Goal: Task Accomplishment & Management: Manage account settings

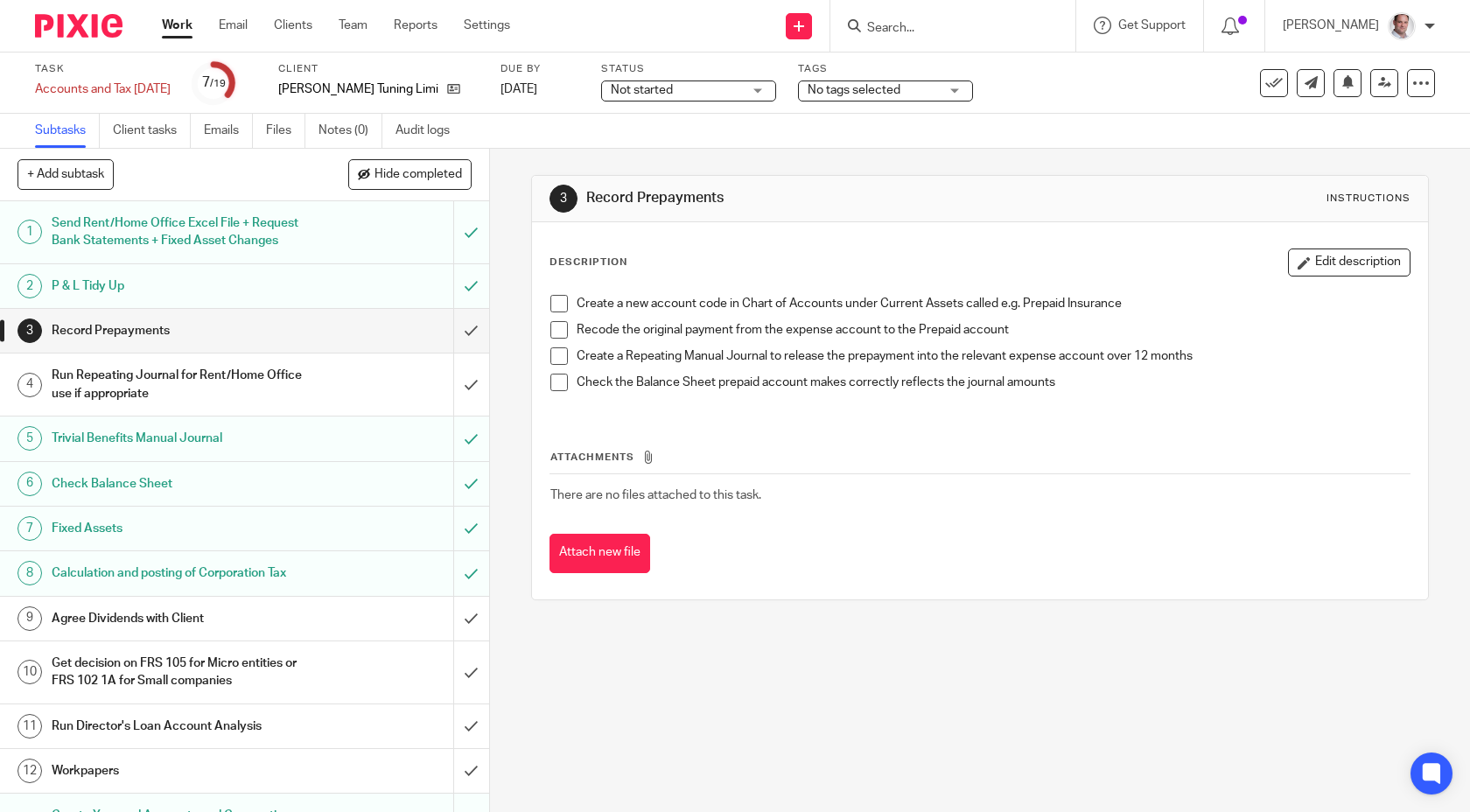
click at [976, 27] on input "Search" at bounding box center [944, 28] width 158 height 16
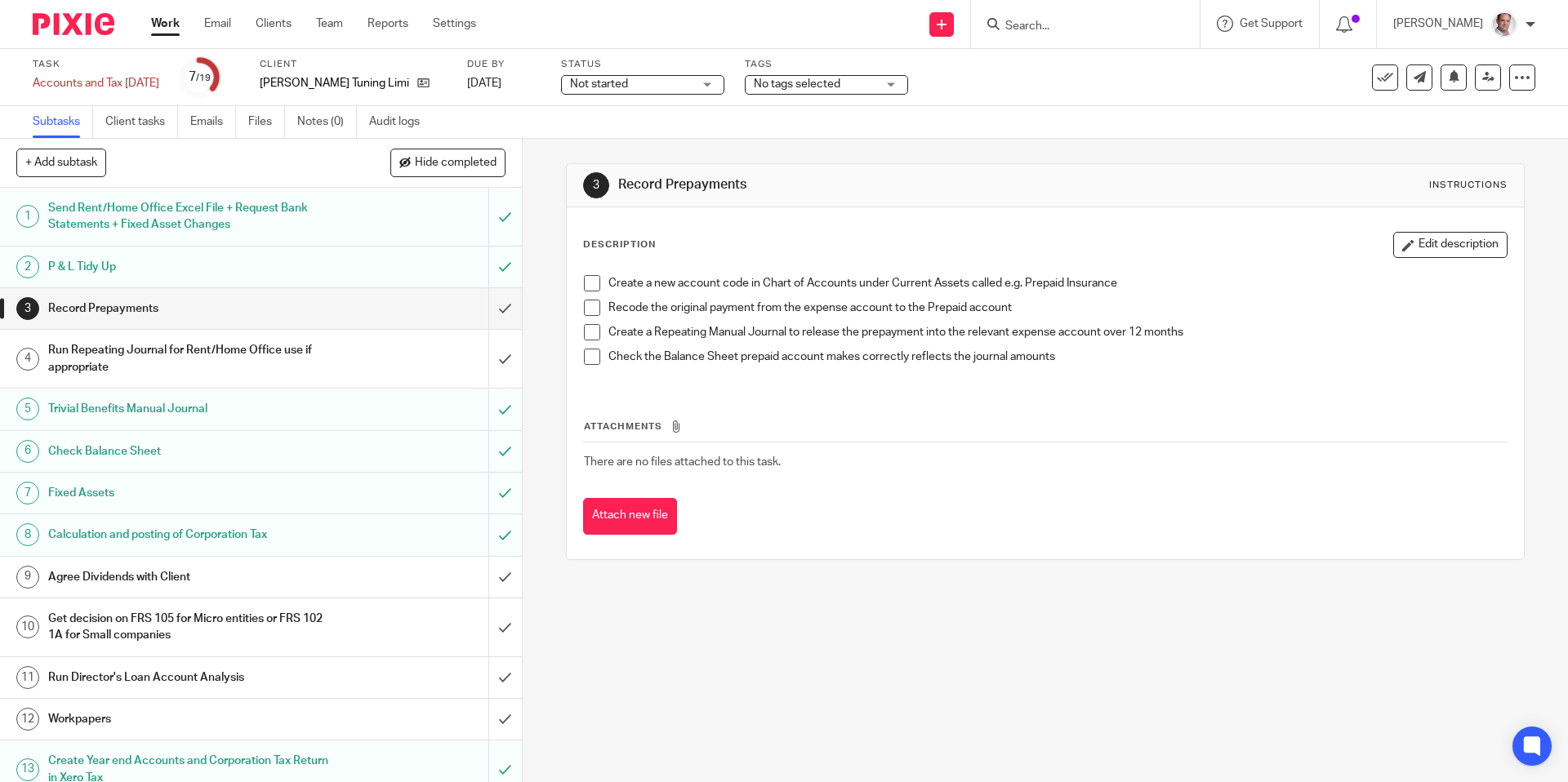
click at [1055, 28] on input "Search" at bounding box center [1077, 27] width 147 height 15
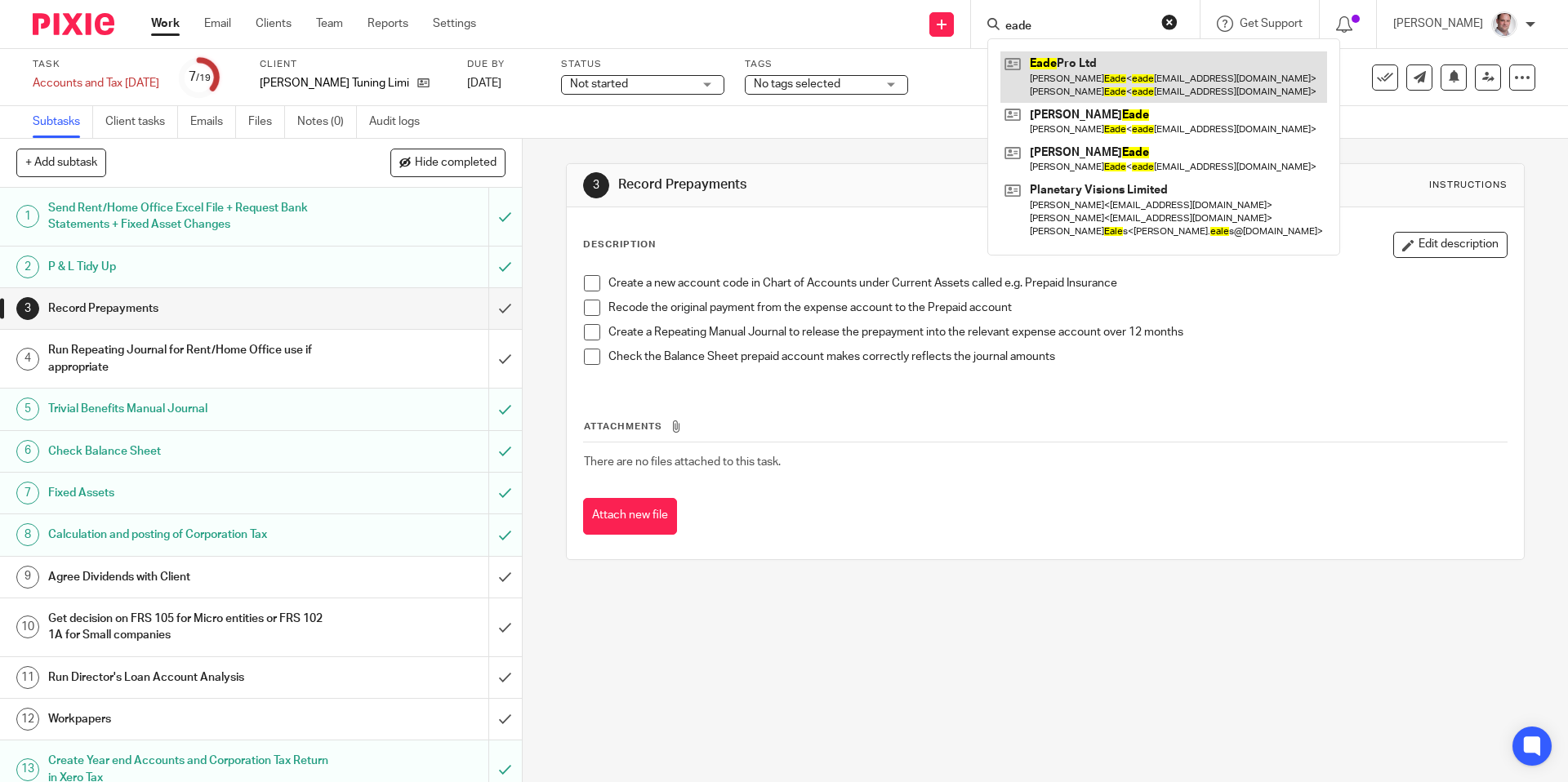
type input "eade"
click at [1080, 61] on link at bounding box center [1163, 76] width 327 height 50
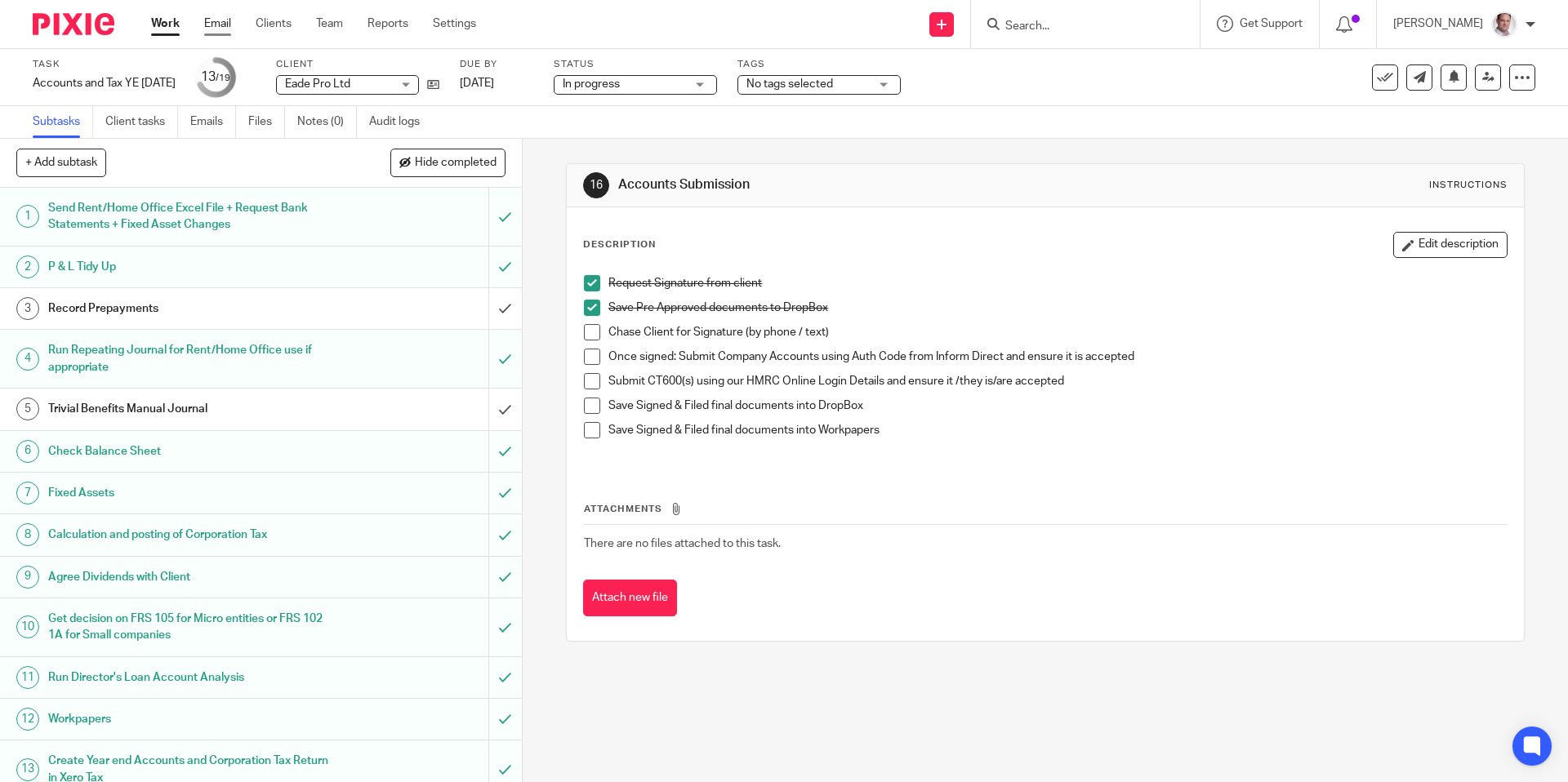
click at [224, 21] on link "Email" at bounding box center [217, 23] width 27 height 16
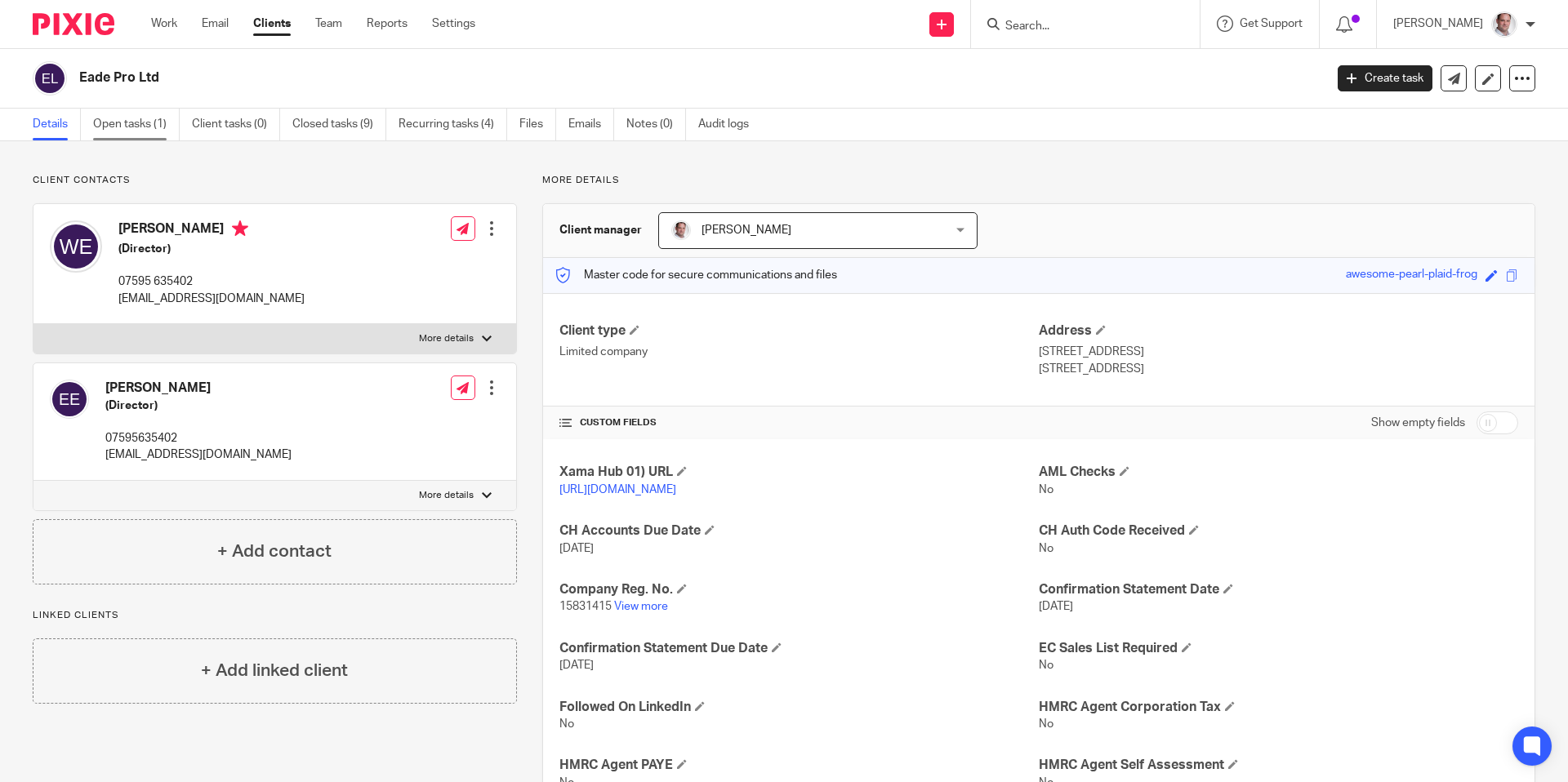
click at [121, 110] on link "Open tasks (1)" at bounding box center [136, 124] width 86 height 32
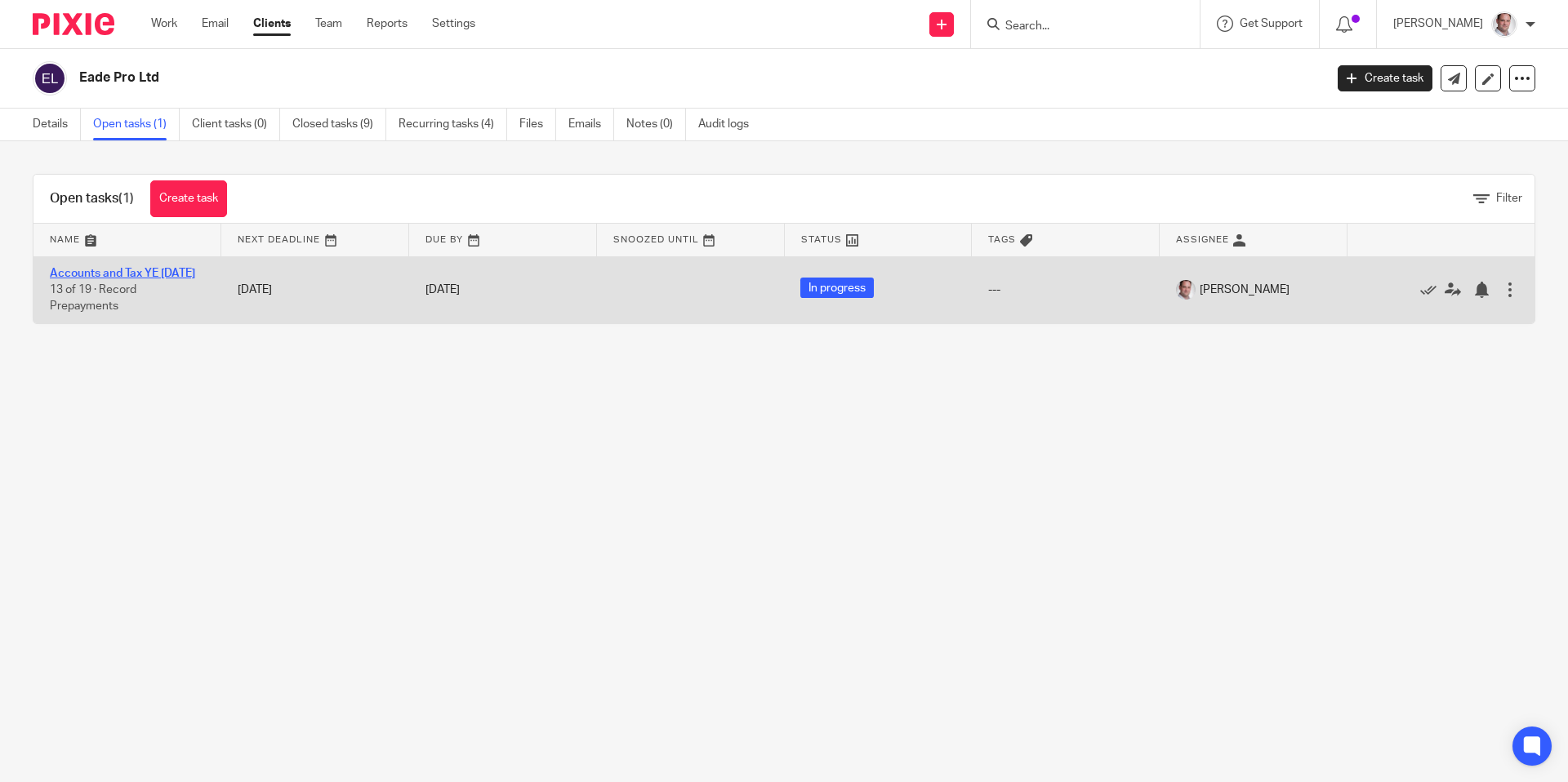
click at [101, 270] on link "Accounts and Tax YE 31 Jul 2025" at bounding box center [122, 273] width 145 height 11
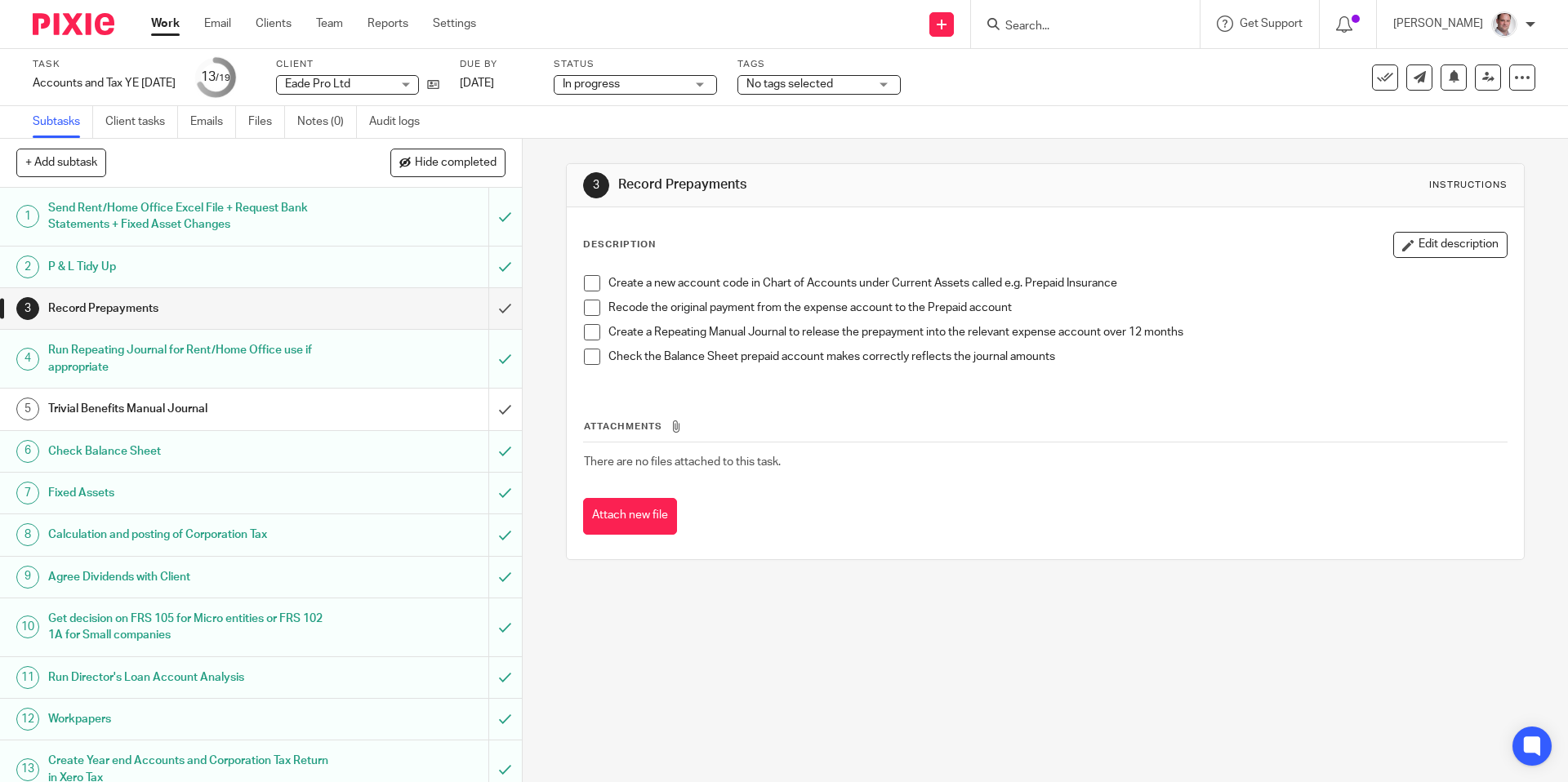
scroll to position [302, 0]
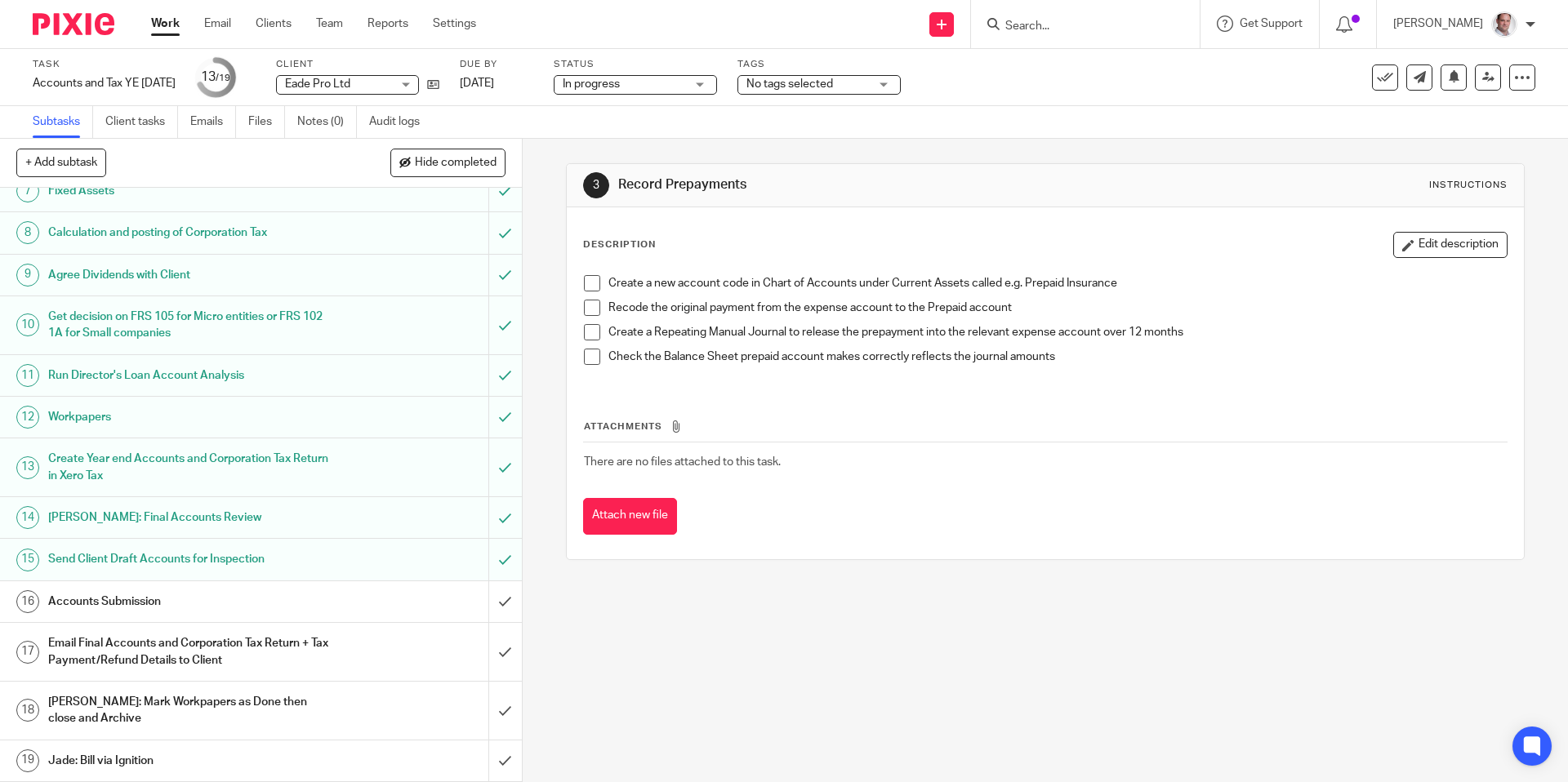
click at [117, 601] on h1 "Accounts Submission" at bounding box center [189, 601] width 282 height 25
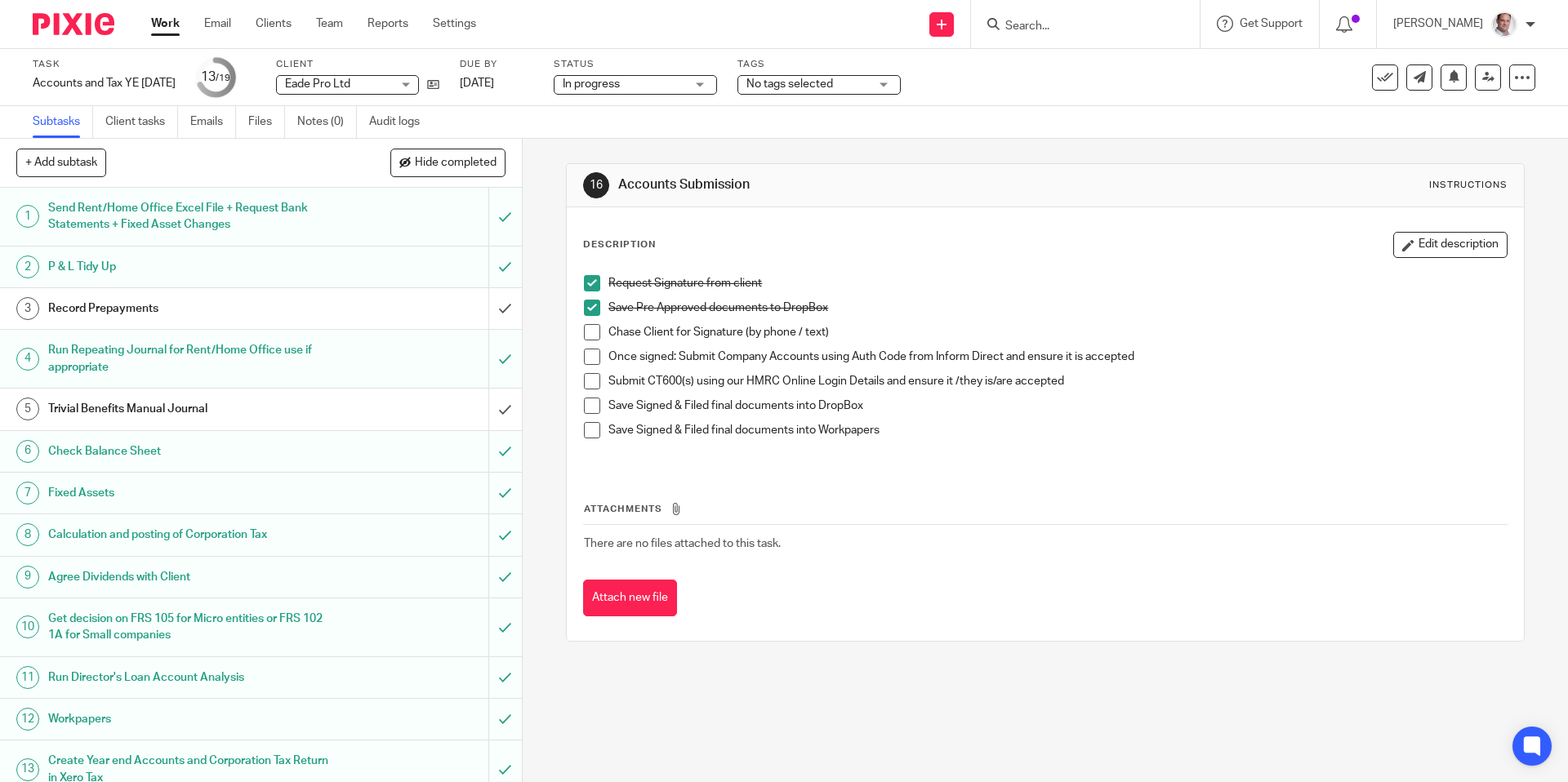
click at [593, 327] on span at bounding box center [591, 332] width 16 height 16
click at [599, 355] on span at bounding box center [591, 357] width 16 height 16
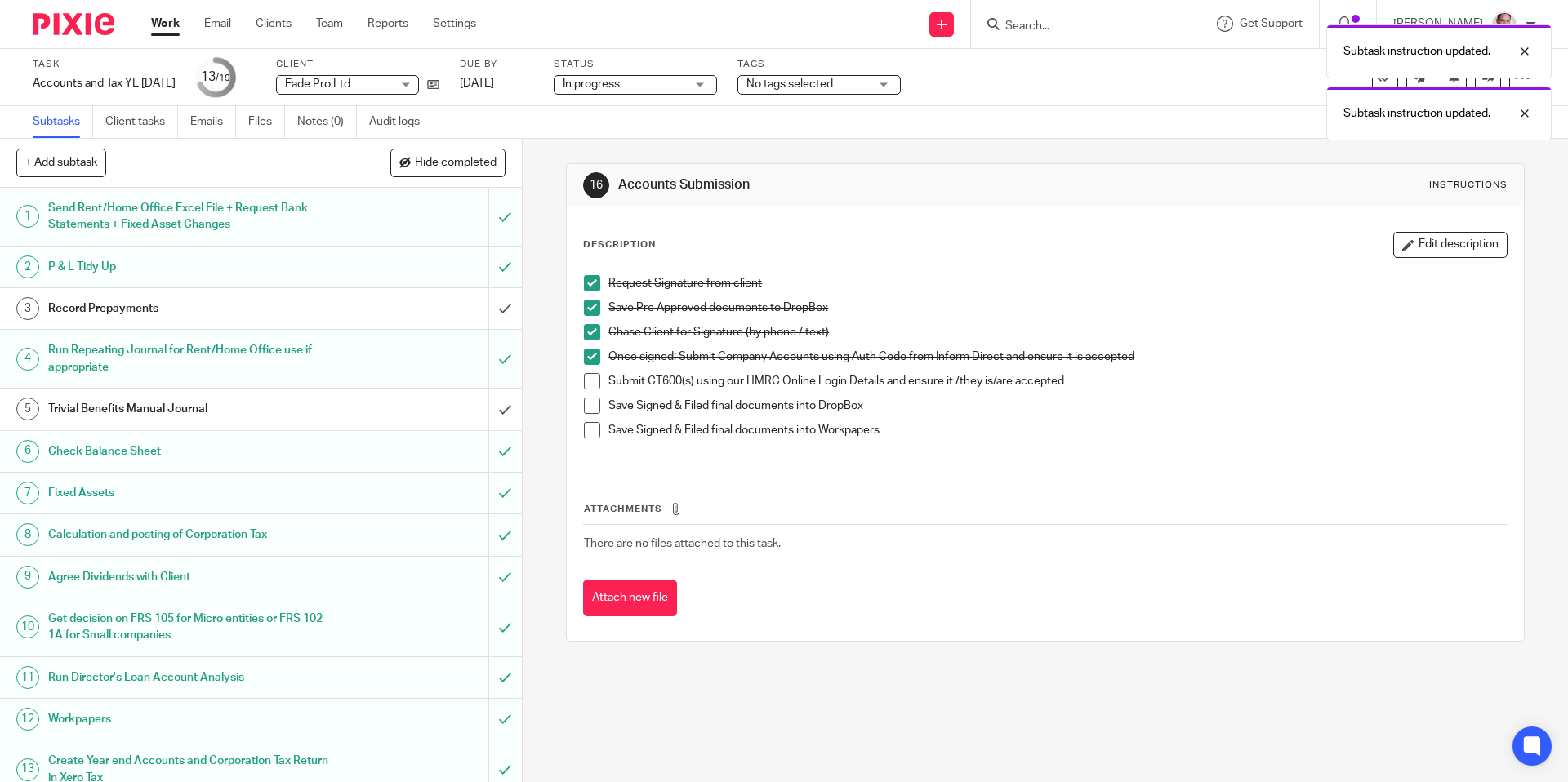
click at [593, 378] on span at bounding box center [591, 381] width 16 height 16
click at [601, 405] on li "Save Signed & Filed final documents into DropBox" at bounding box center [1044, 410] width 922 height 25
click at [598, 404] on span at bounding box center [591, 406] width 16 height 16
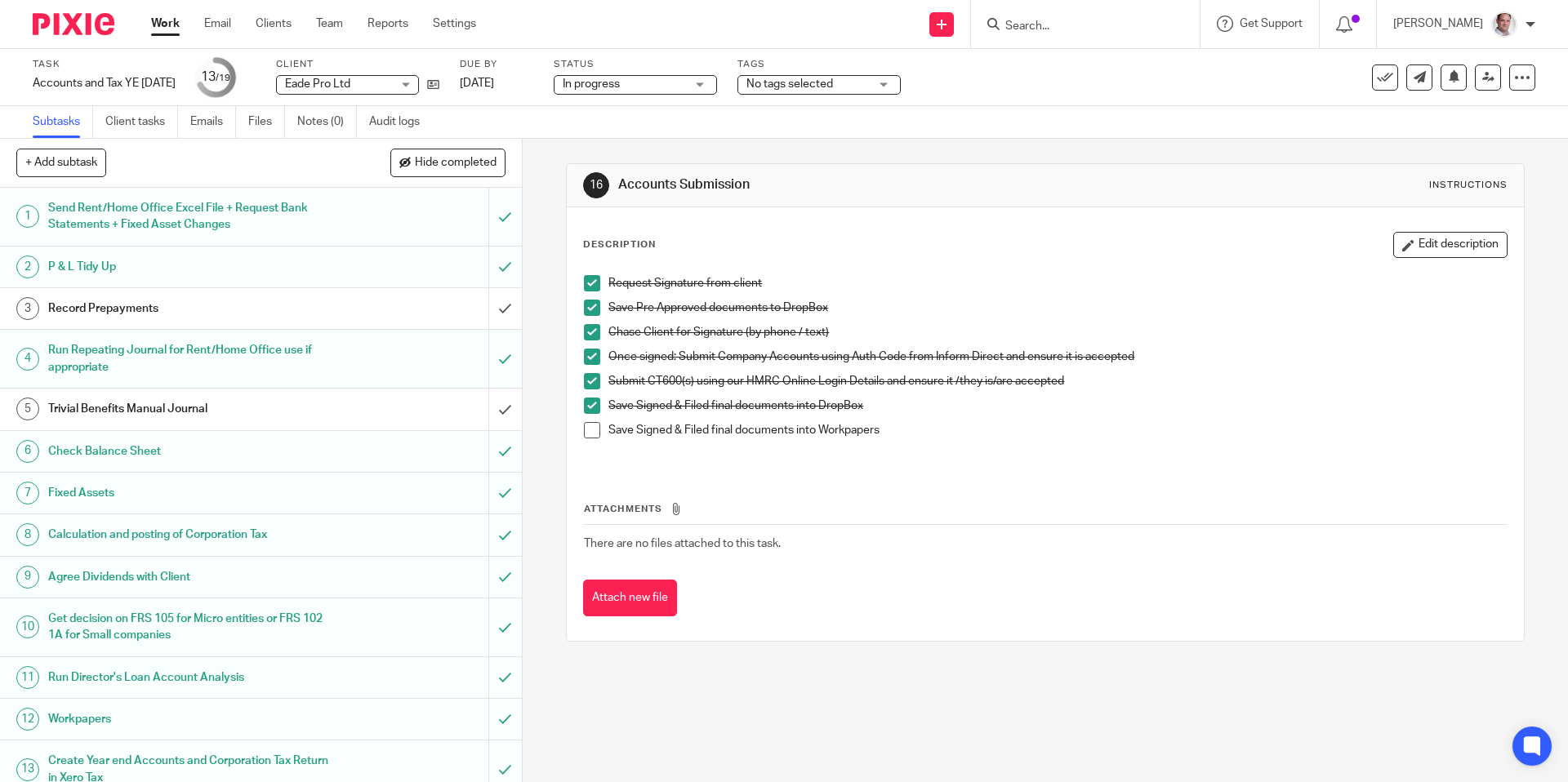
click at [591, 425] on span at bounding box center [591, 430] width 16 height 16
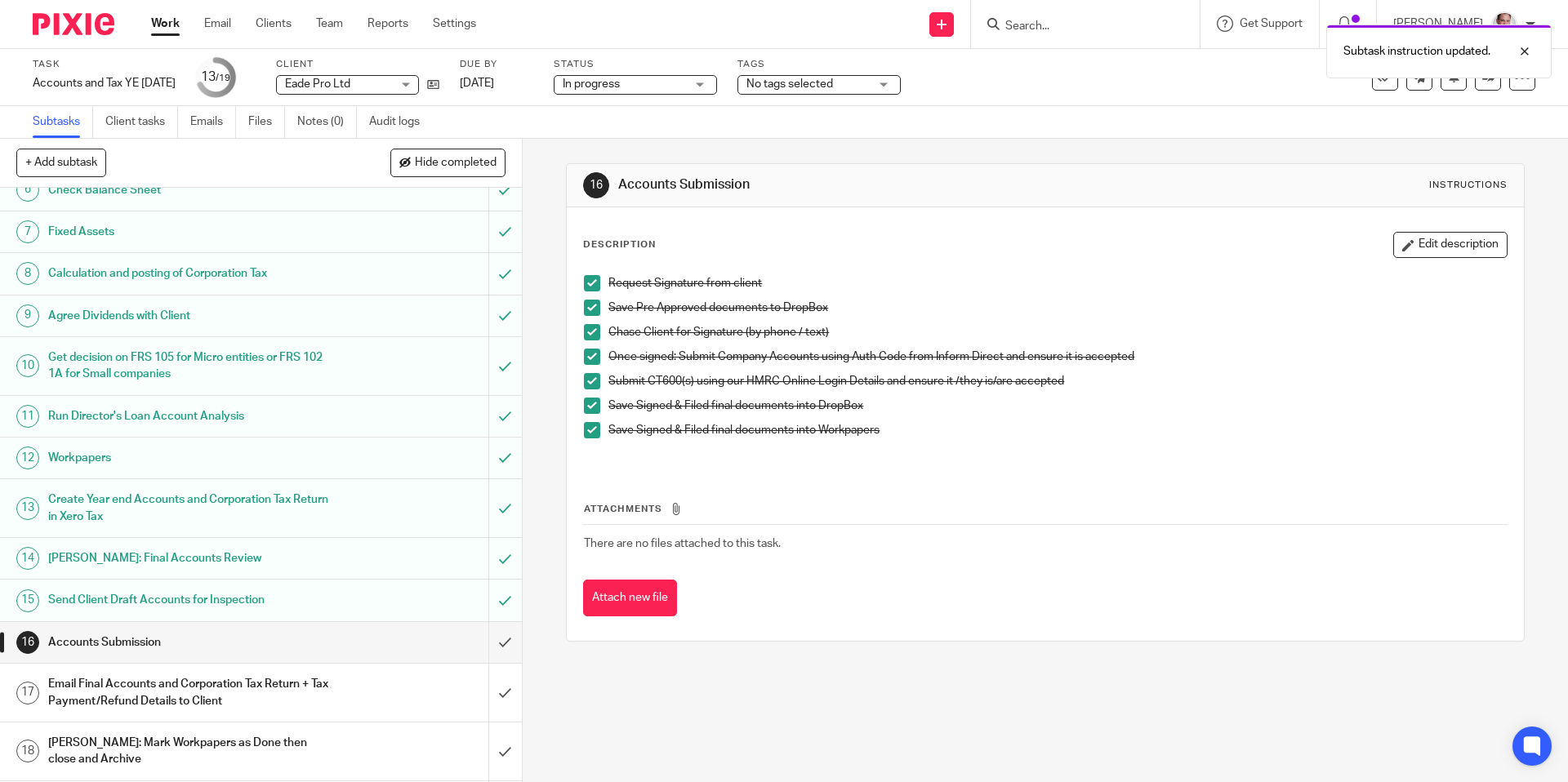
scroll to position [302, 0]
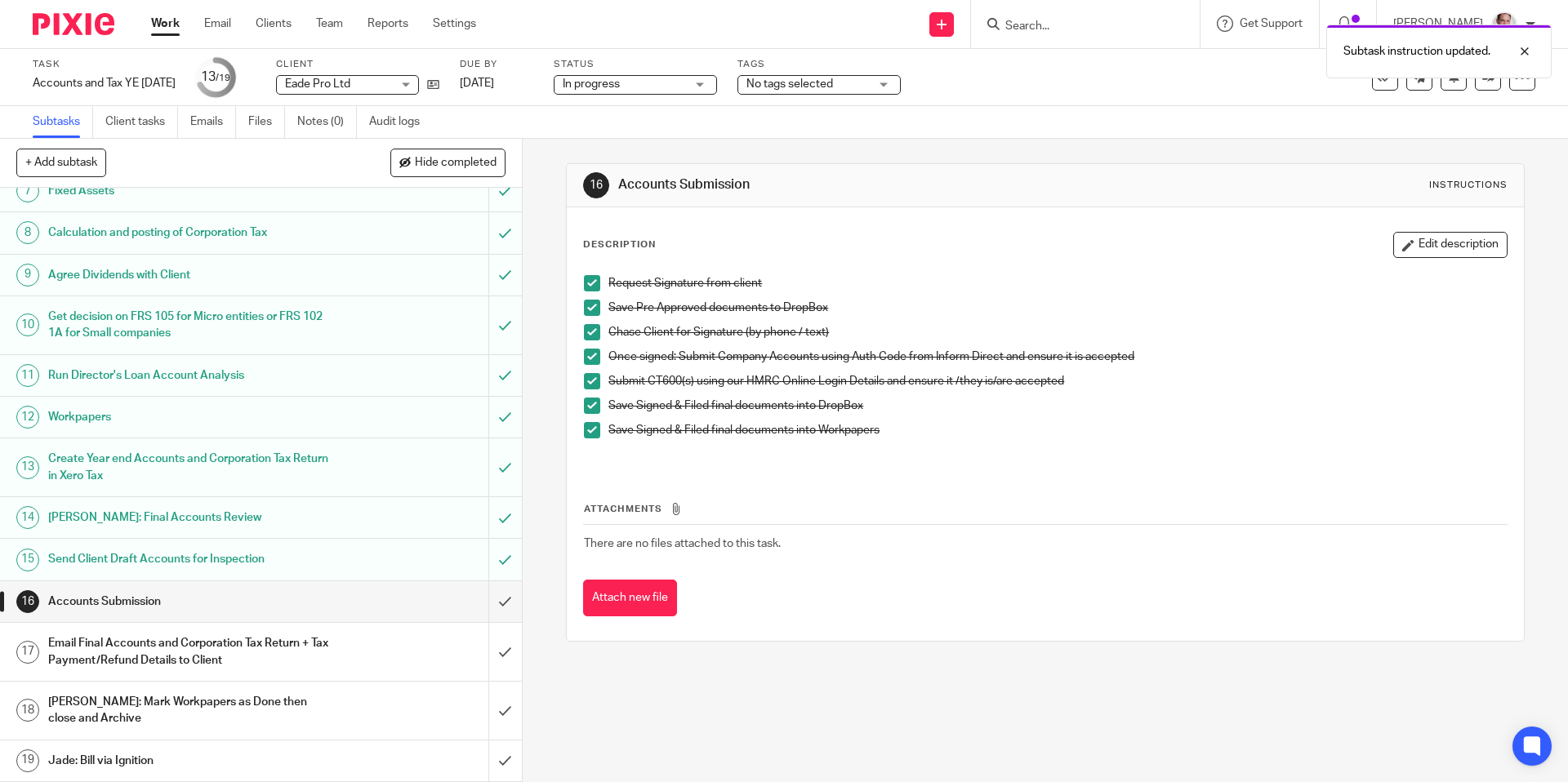
click at [175, 601] on h1 "Accounts Submission" at bounding box center [189, 601] width 282 height 25
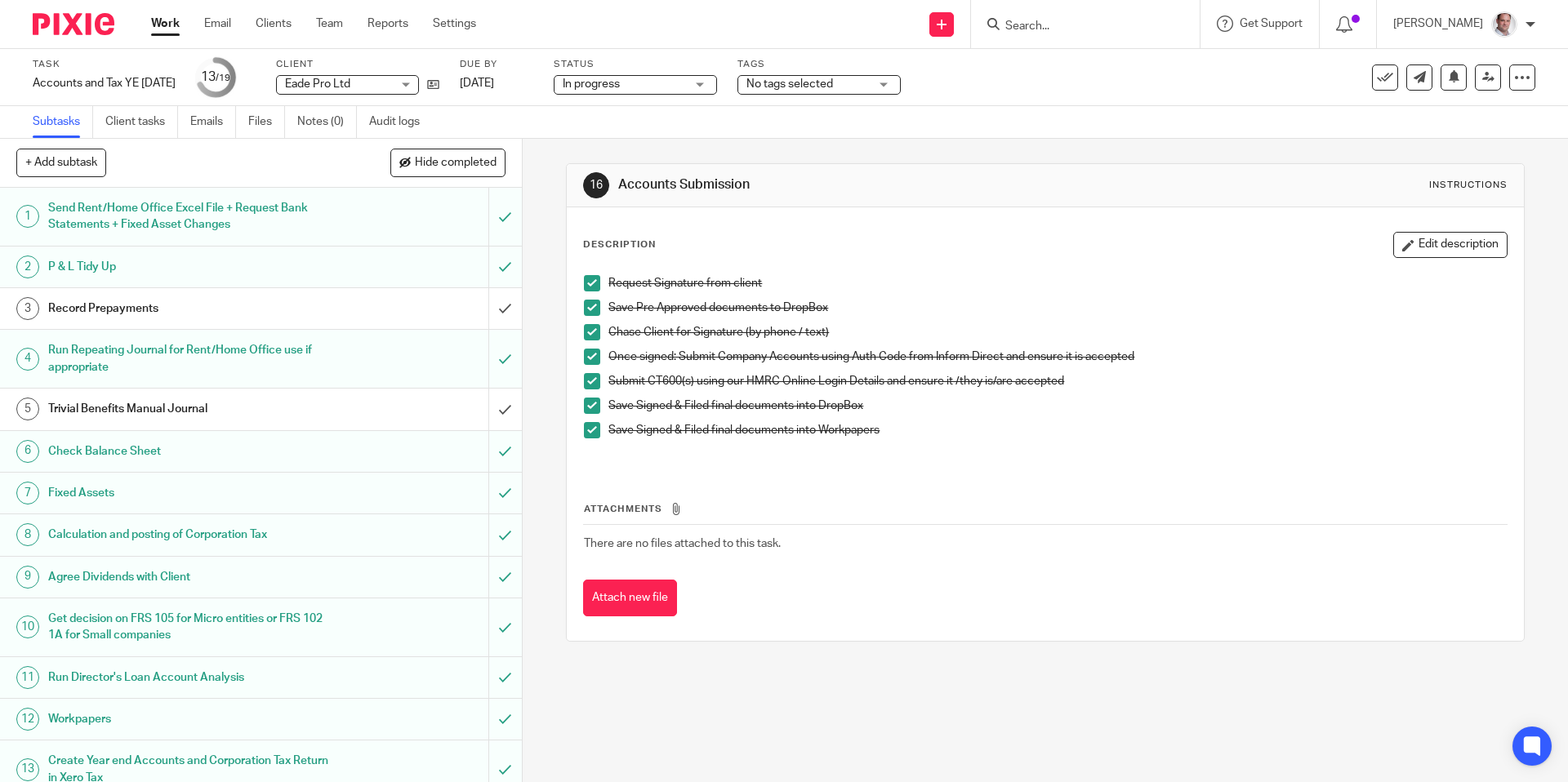
scroll to position [302, 0]
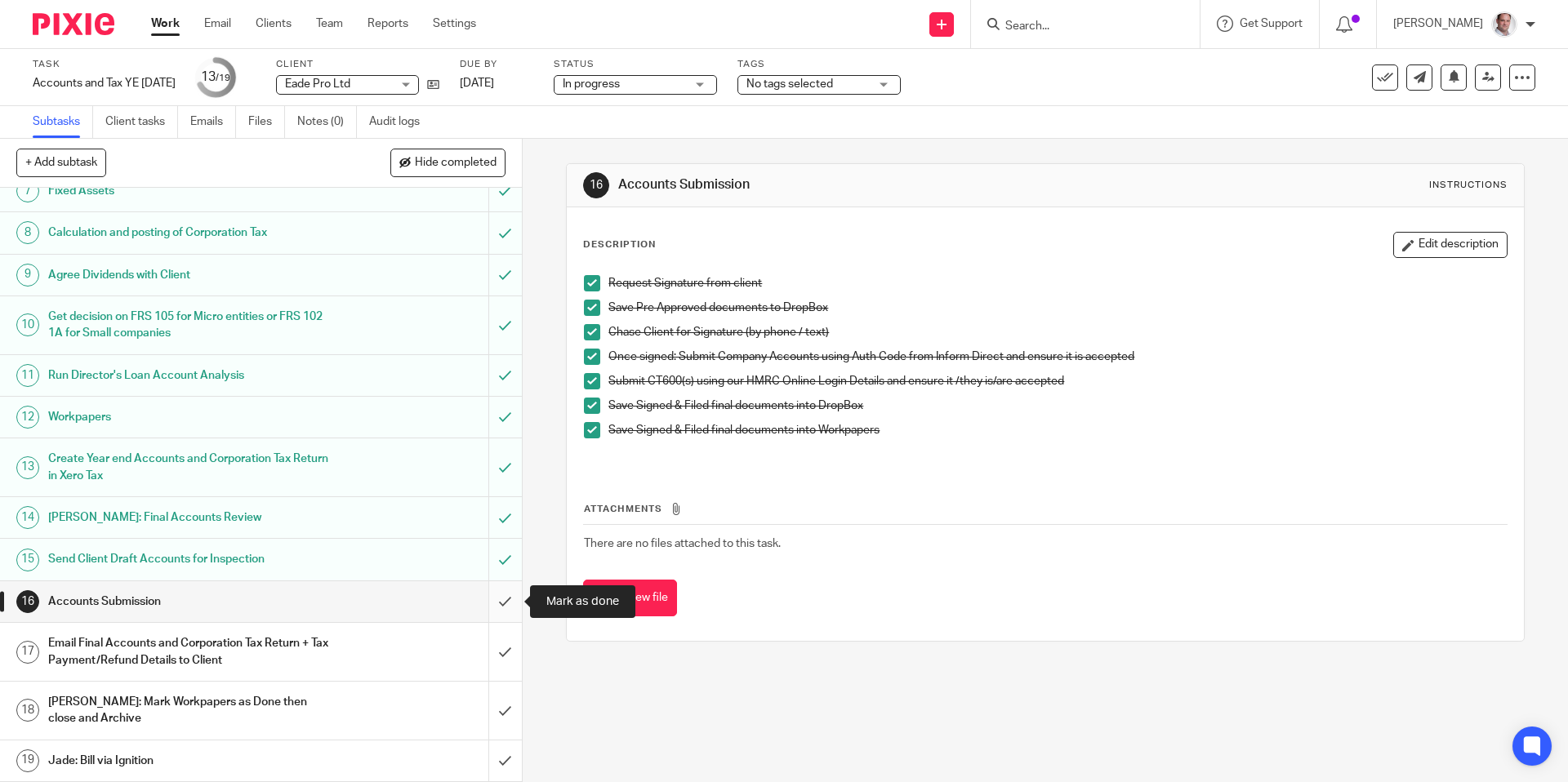
click at [505, 599] on input "submit" at bounding box center [261, 602] width 522 height 41
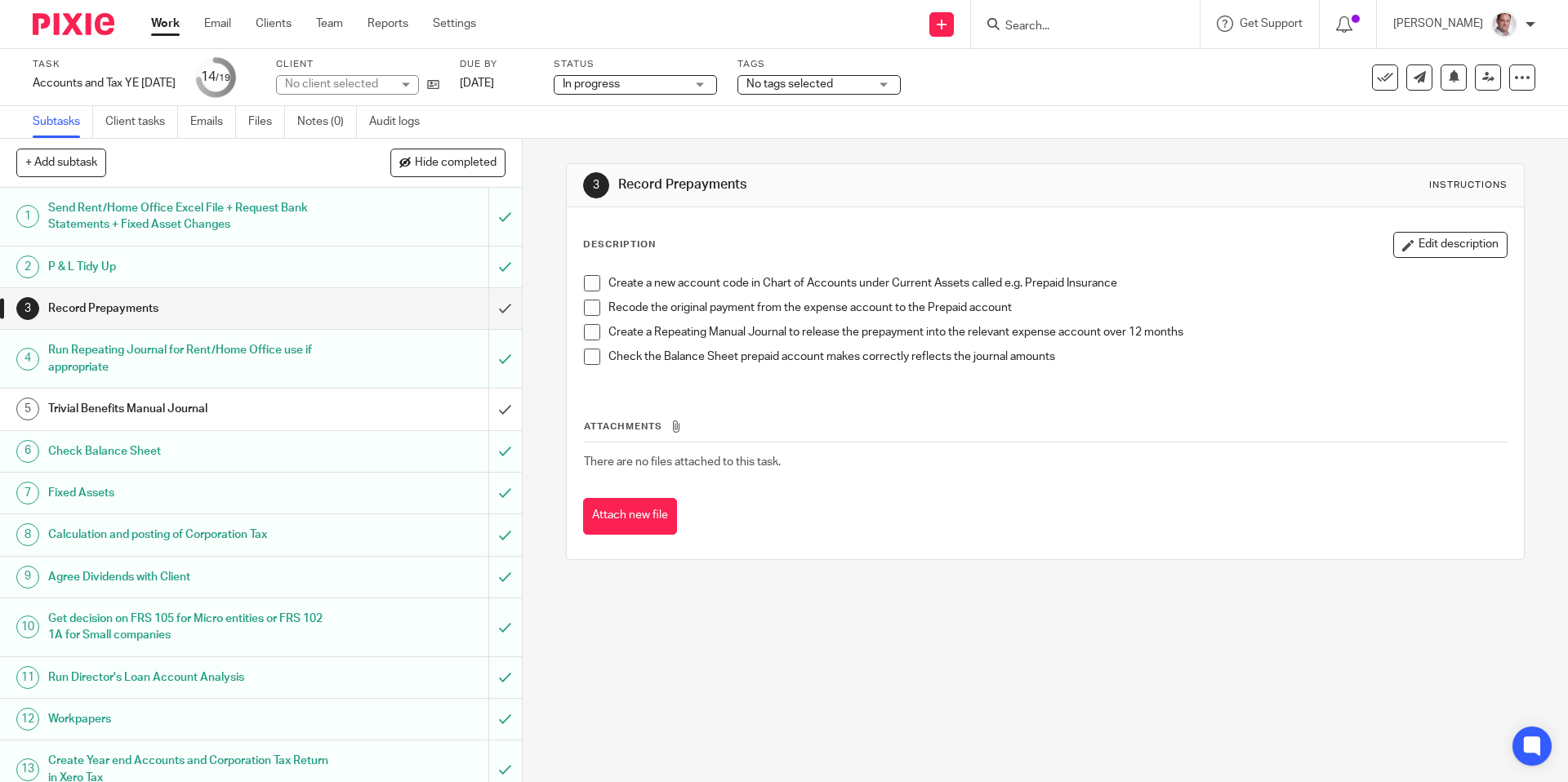
scroll to position [302, 0]
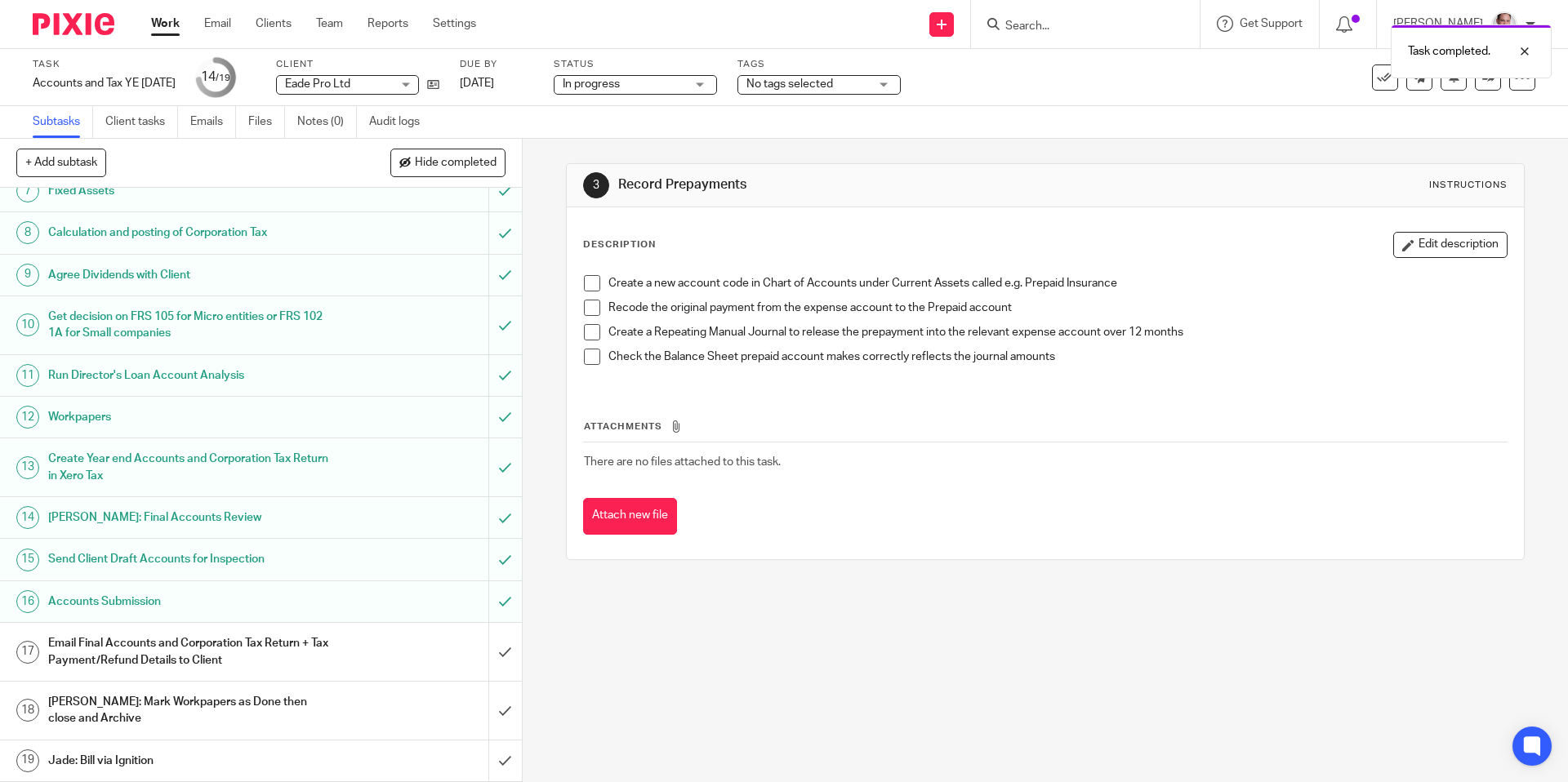
click at [145, 650] on h1 "Email Final Accounts and Corporation Tax Return + Tax Payment/Refund Details to…" at bounding box center [189, 652] width 282 height 42
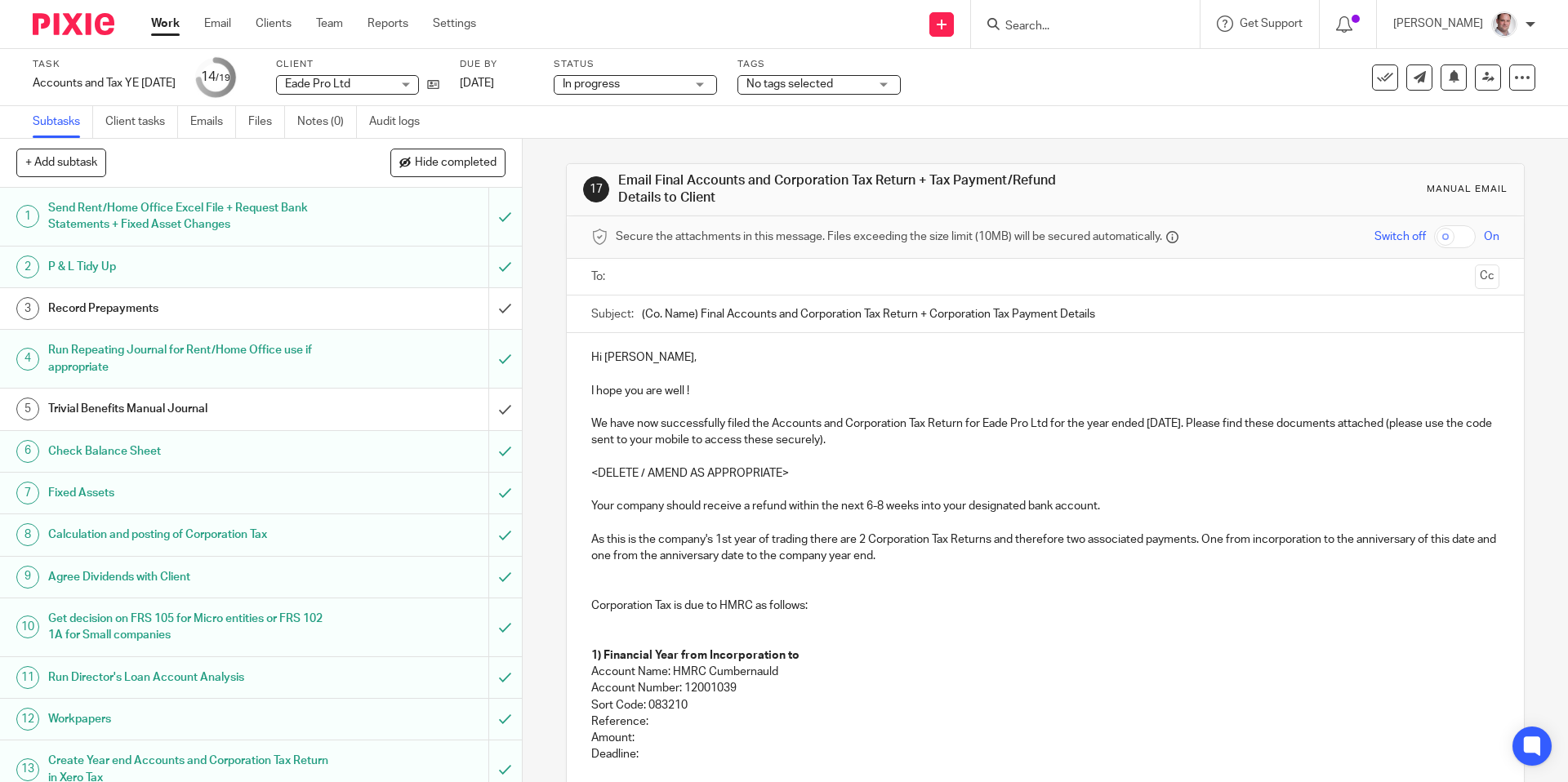
click at [636, 281] on input "text" at bounding box center [1044, 277] width 846 height 19
click at [1470, 229] on input "checkbox" at bounding box center [1454, 235] width 42 height 23
checkbox input "true"
drag, startPoint x: 1049, startPoint y: 423, endPoint x: 986, endPoint y: 428, distance: 63.2
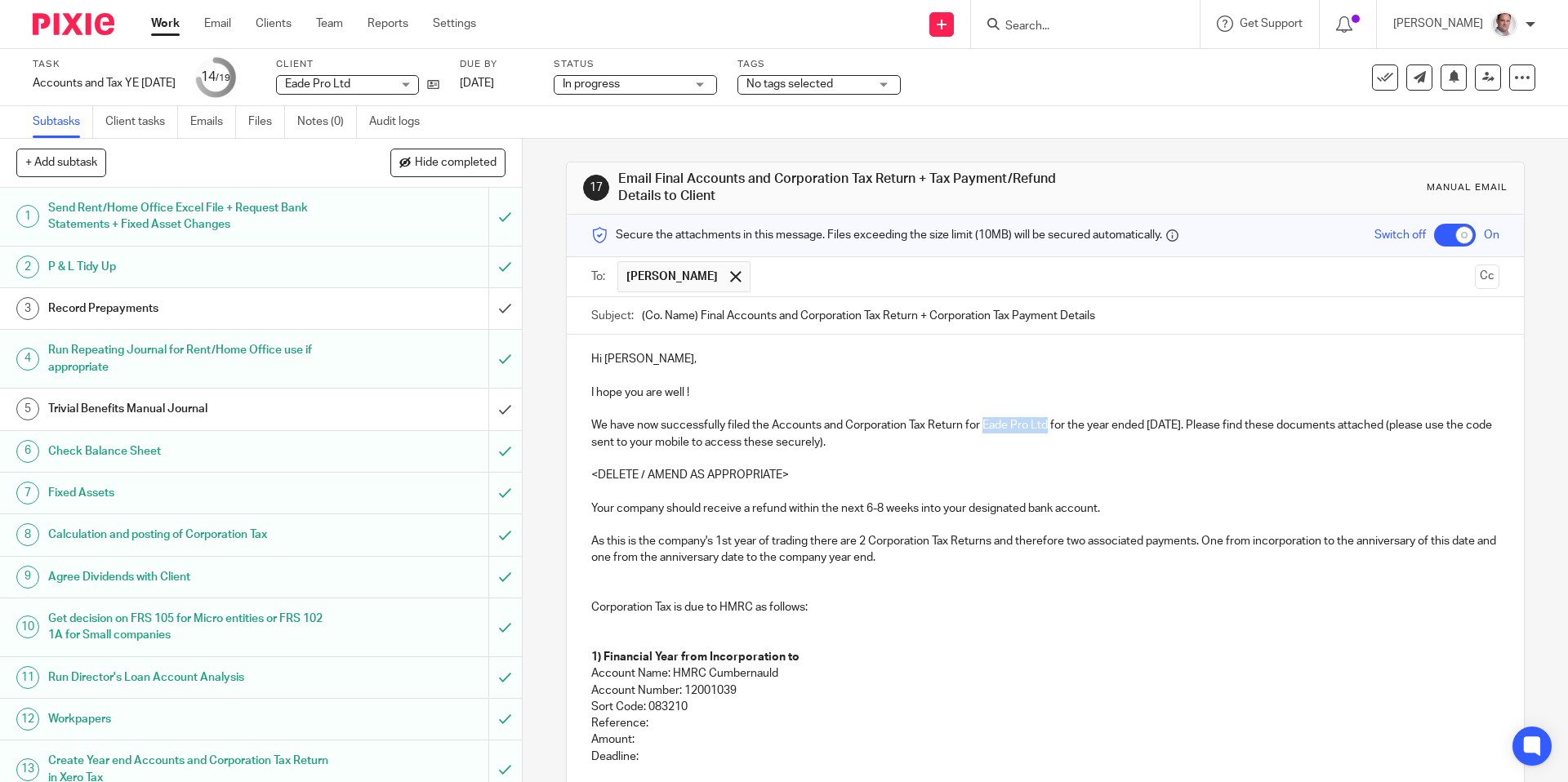
click at [986, 428] on p "We have now successfully filed the Accounts and Corporation Tax Return for Eade…" at bounding box center [1044, 434] width 907 height 33
copy p "Eade Pro Ltd"
drag, startPoint x: 698, startPoint y: 317, endPoint x: 588, endPoint y: 313, distance: 110.1
click at [588, 313] on div "Subject: (Co. Name) Final Accounts and Corporation Tax Return + Corporation Tax…" at bounding box center [1044, 316] width 956 height 38
paste input "Eade Pro Ltd"
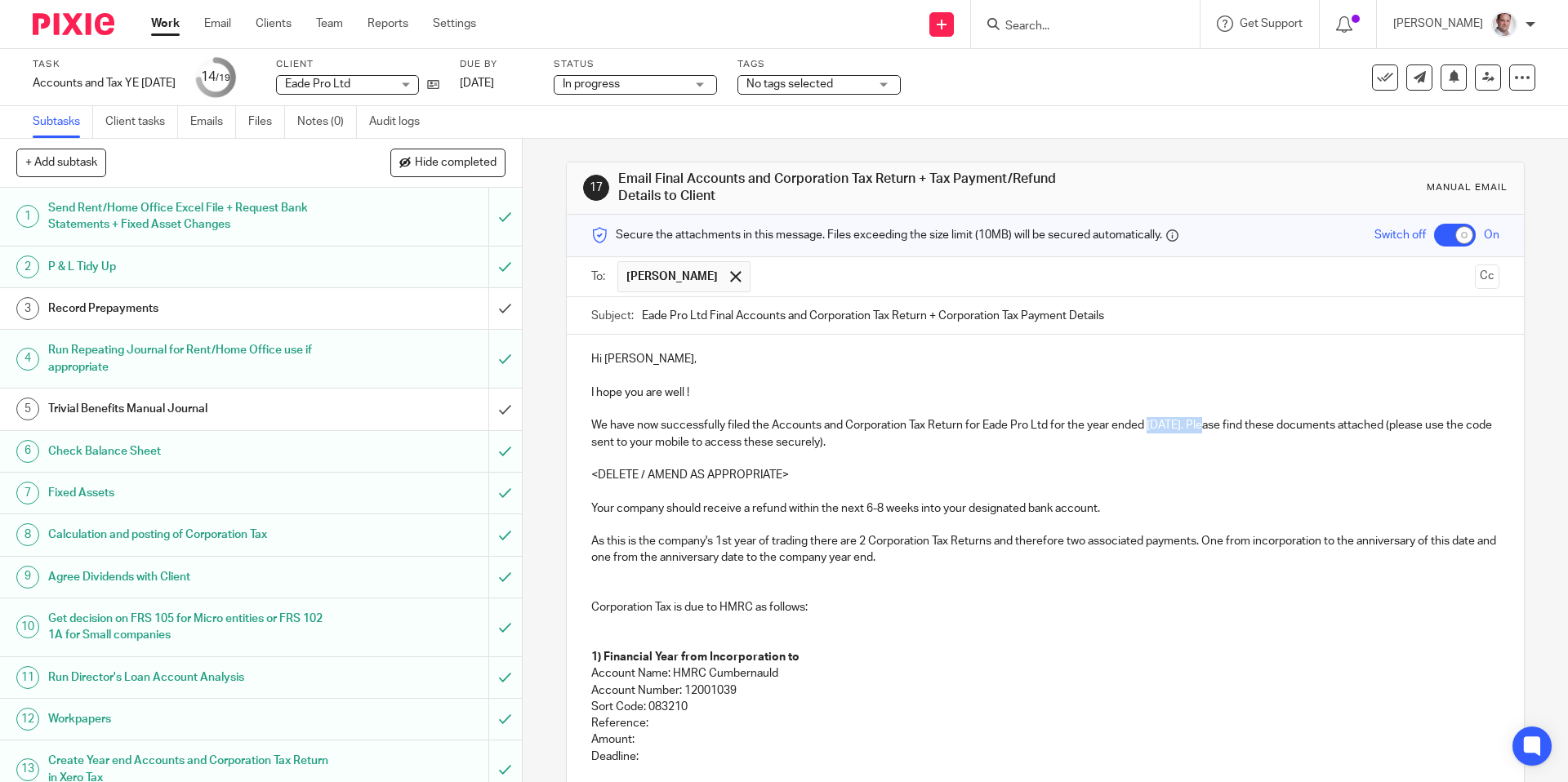
drag, startPoint x: 1206, startPoint y: 423, endPoint x: 1151, endPoint y: 427, distance: 55.1
click at [1151, 427] on p "We have now successfully filed the Accounts and Corporation Tax Return for Eade…" at bounding box center [1044, 434] width 907 height 33
copy p "31 Jul 2025"
click at [932, 321] on input "Eade Pro Ltd Final Accounts and Corporation Tax Return + Corporation Tax Paymen…" at bounding box center [1069, 315] width 856 height 37
paste input "31 Jul 2025"
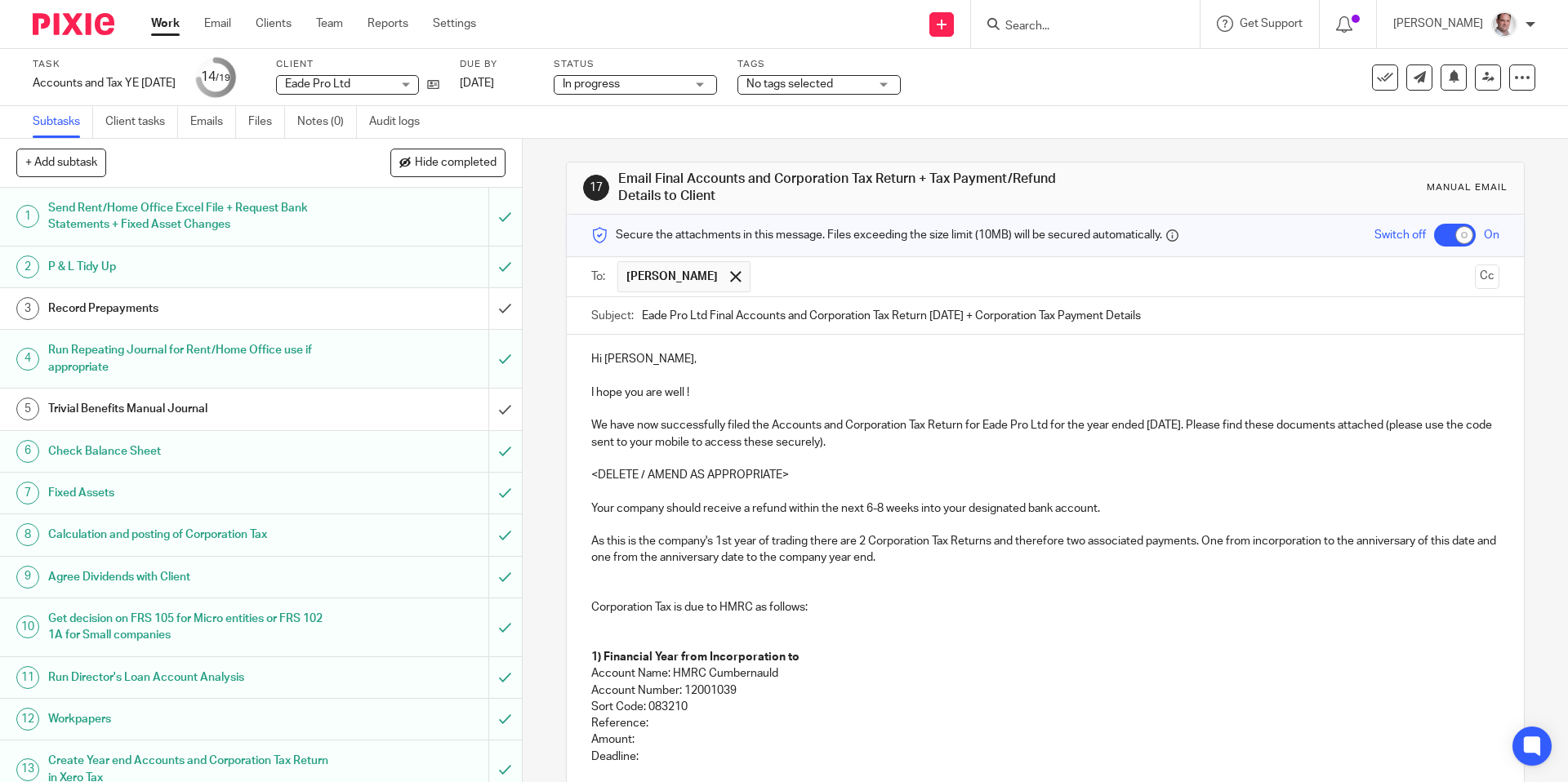
type input "Eade Pro Ltd Final Accounts and Corporation Tax Return 31 Jul 2025 + Corporatio…"
drag, startPoint x: 736, startPoint y: 383, endPoint x: 721, endPoint y: 397, distance: 20.5
click at [721, 397] on p "I hope you are well !" at bounding box center [1044, 401] width 907 height 33
click at [640, 377] on p at bounding box center [1044, 393] width 907 height 50
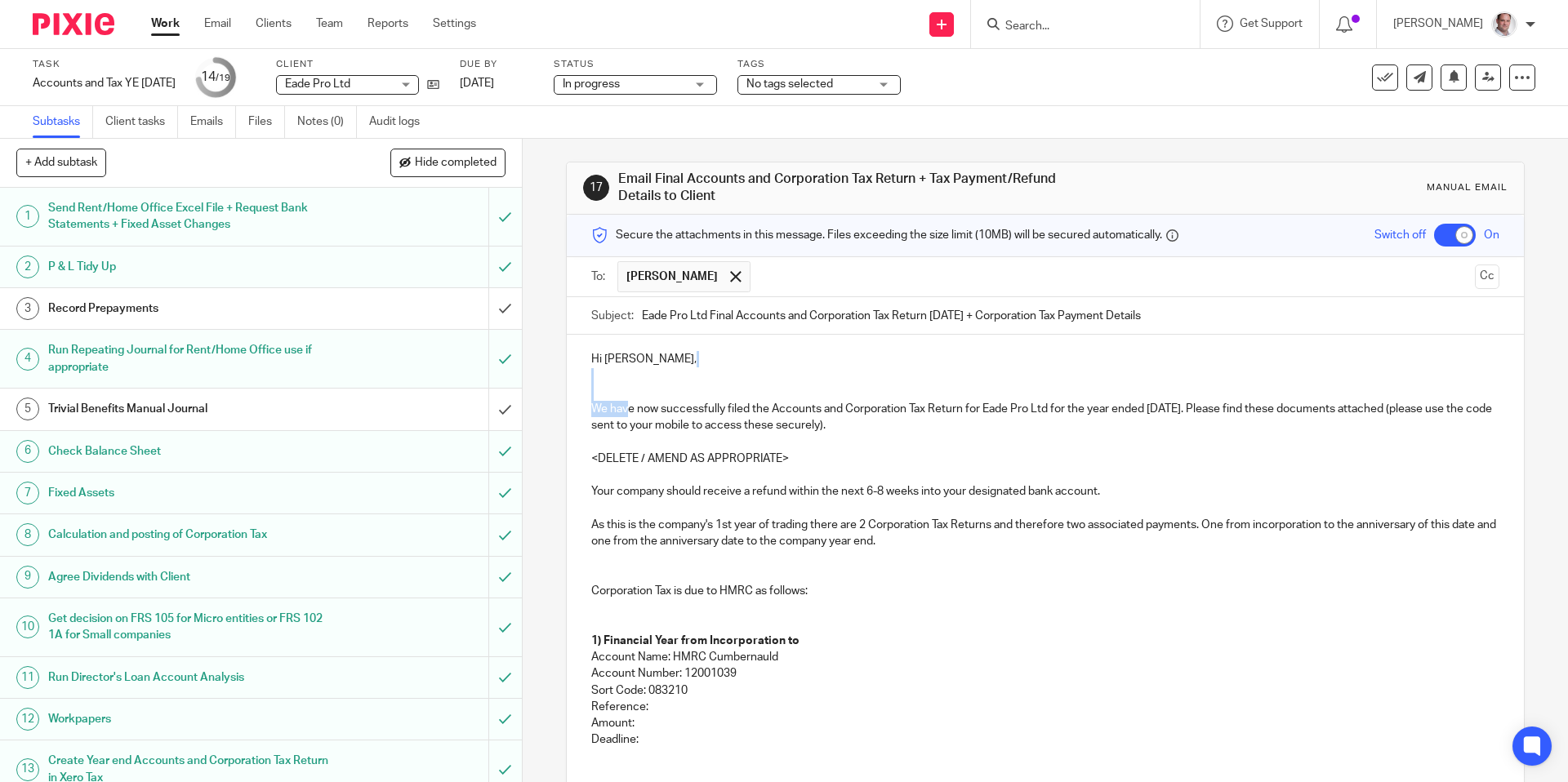
drag, startPoint x: 628, startPoint y: 372, endPoint x: 628, endPoint y: 402, distance: 30.0
click at [628, 402] on div "Hi Winston, We have now successfully filed the Accounts and Corporation Tax Ret…" at bounding box center [1044, 671] width 956 height 673
click at [664, 388] on p "Hi Winston," at bounding box center [1044, 376] width 907 height 50
click at [1216, 409] on p "We have now successfully filed the Accounts and Corporation Tax Return for Eade…" at bounding box center [1044, 418] width 907 height 33
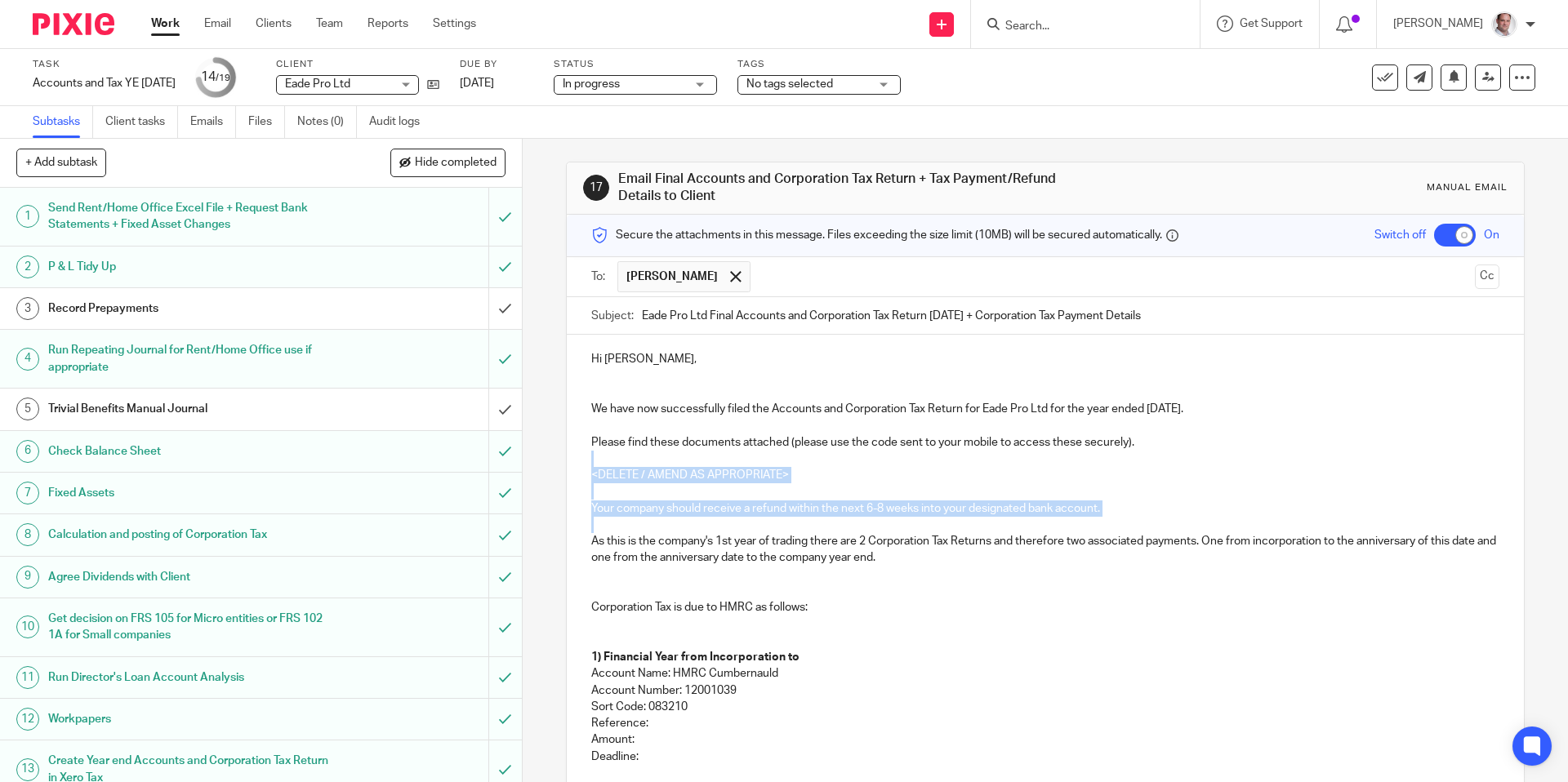
drag, startPoint x: 610, startPoint y: 453, endPoint x: 1080, endPoint y: 522, distance: 475.0
click at [1080, 522] on div "Hi Winston, We have now successfully filed the Accounts and Corporation Tax Ret…" at bounding box center [1044, 680] width 956 height 691
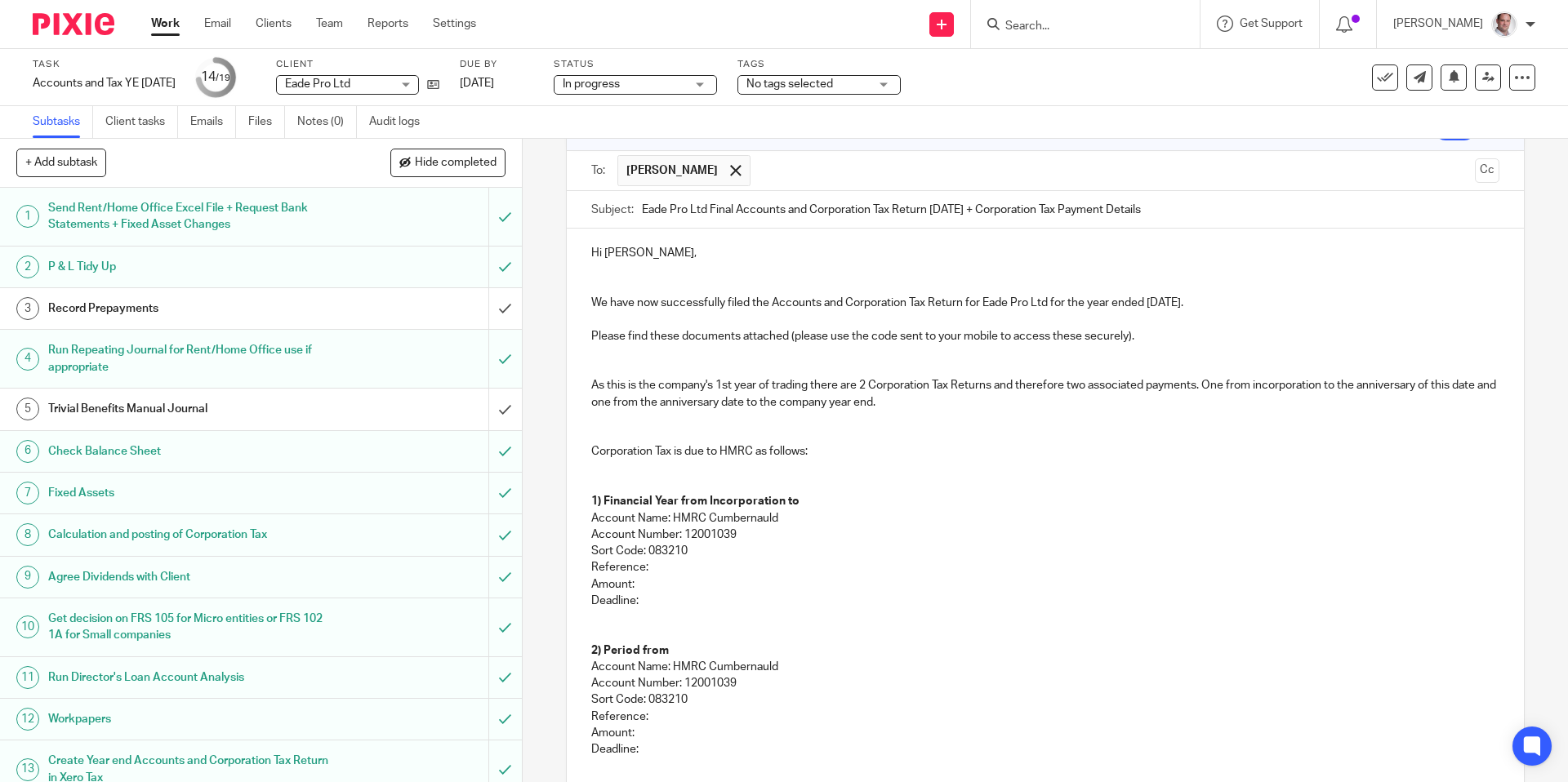
scroll to position [117, 0]
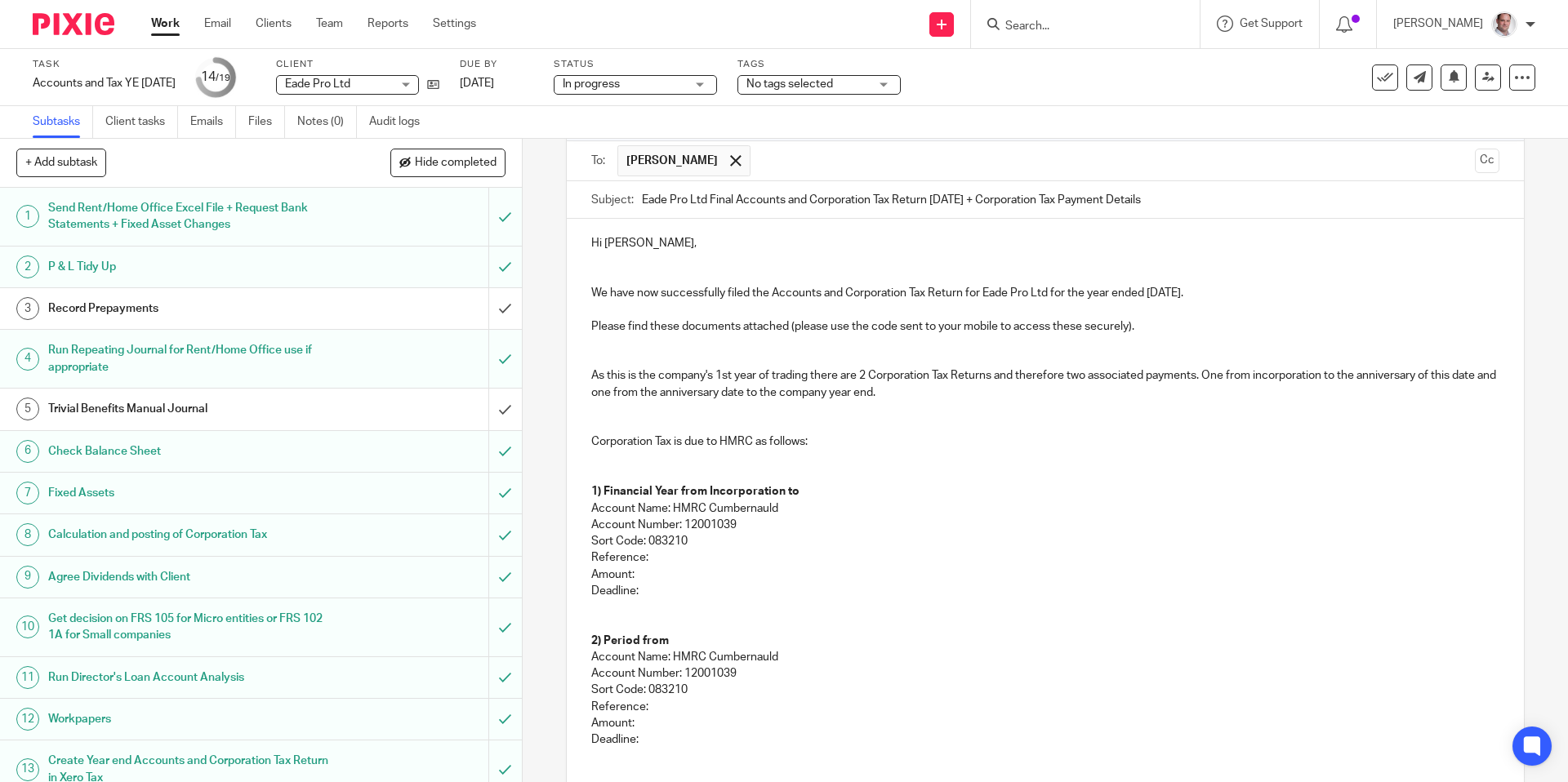
click at [809, 485] on p "1) Financial Year from Incorporation to" at bounding box center [1044, 491] width 907 height 16
click at [665, 556] on p "Reference:" at bounding box center [1044, 557] width 907 height 16
click at [657, 578] on p "Amount:" at bounding box center [1044, 574] width 907 height 16
drag, startPoint x: 706, startPoint y: 573, endPoint x: 639, endPoint y: 574, distance: 67.0
click at [639, 574] on p "Amount: £13,422.00" at bounding box center [1044, 574] width 907 height 16
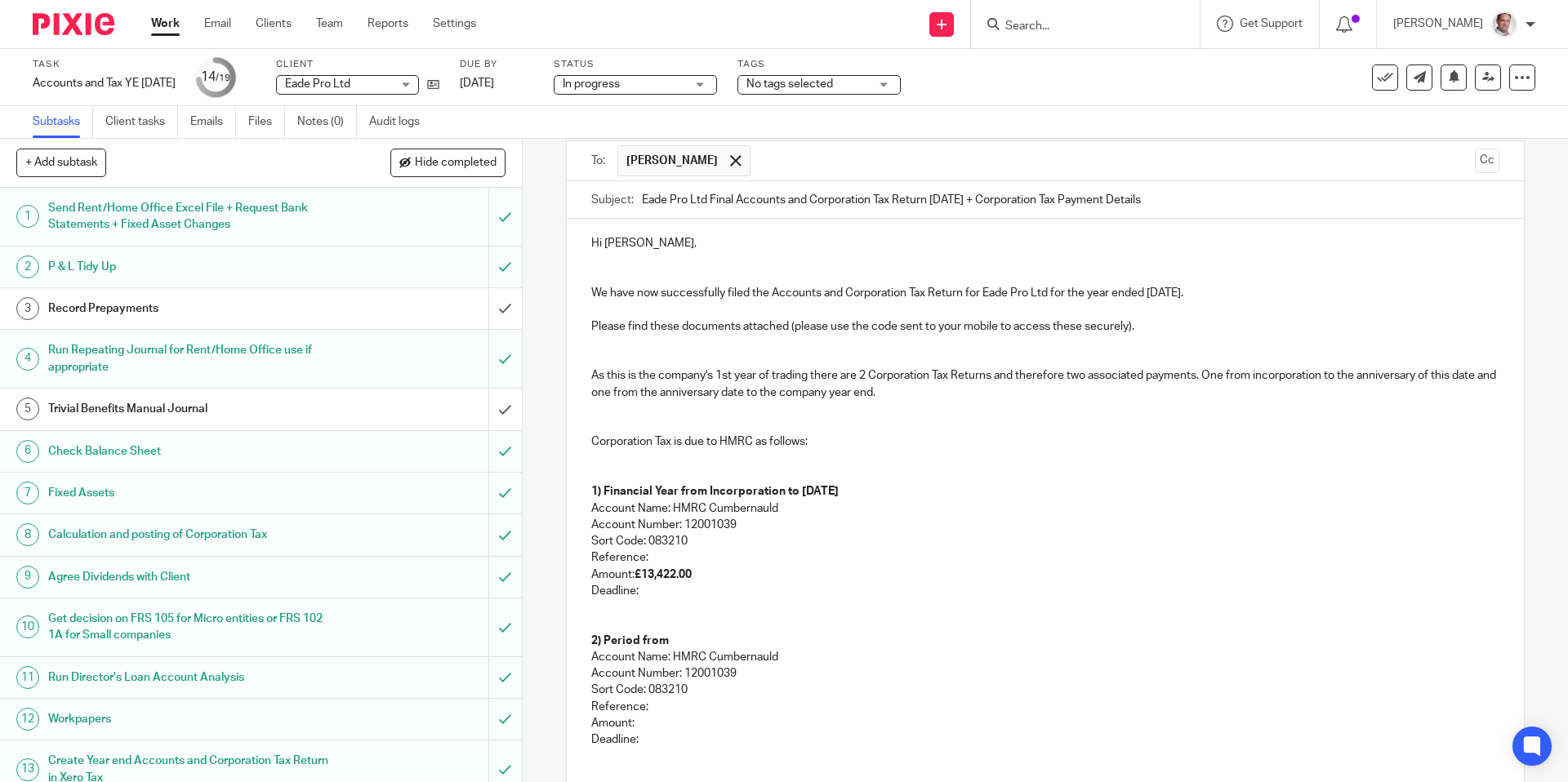
click at [661, 551] on p "Reference:" at bounding box center [1044, 557] width 907 height 16
click at [654, 591] on p "Deadline:" at bounding box center [1044, 591] width 907 height 16
click at [660, 739] on p "Deadline:" at bounding box center [1044, 739] width 907 height 16
click at [642, 740] on p "Deadline: 1st May 2026" at bounding box center [1044, 739] width 907 height 16
drag, startPoint x: 725, startPoint y: 586, endPoint x: 642, endPoint y: 593, distance: 83.3
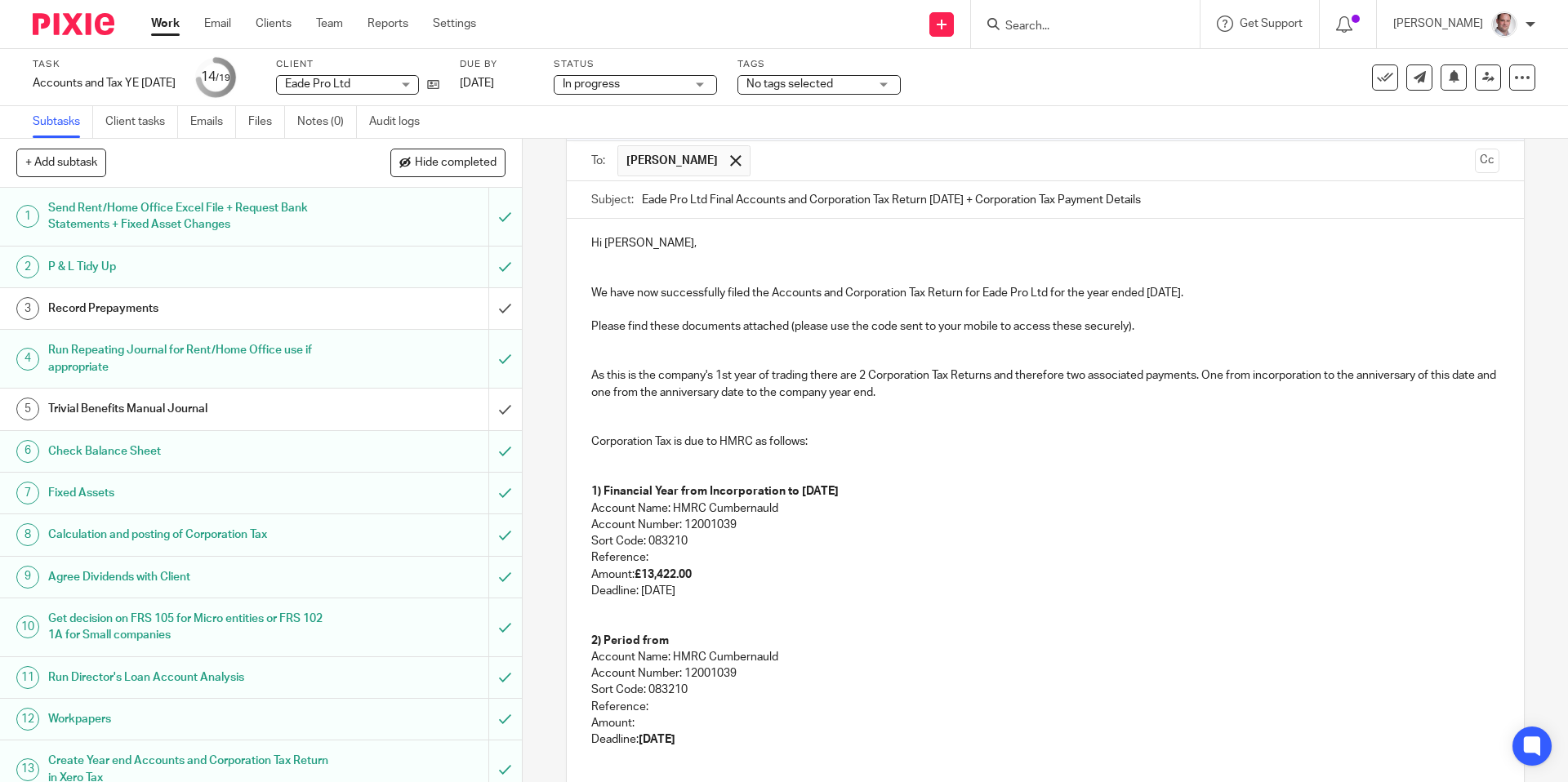
click at [642, 593] on p "Deadline: 10th Apr 2026" at bounding box center [1044, 591] width 907 height 16
click at [809, 587] on p "Deadline: 10th Apr 2026" at bounding box center [1044, 591] width 907 height 16
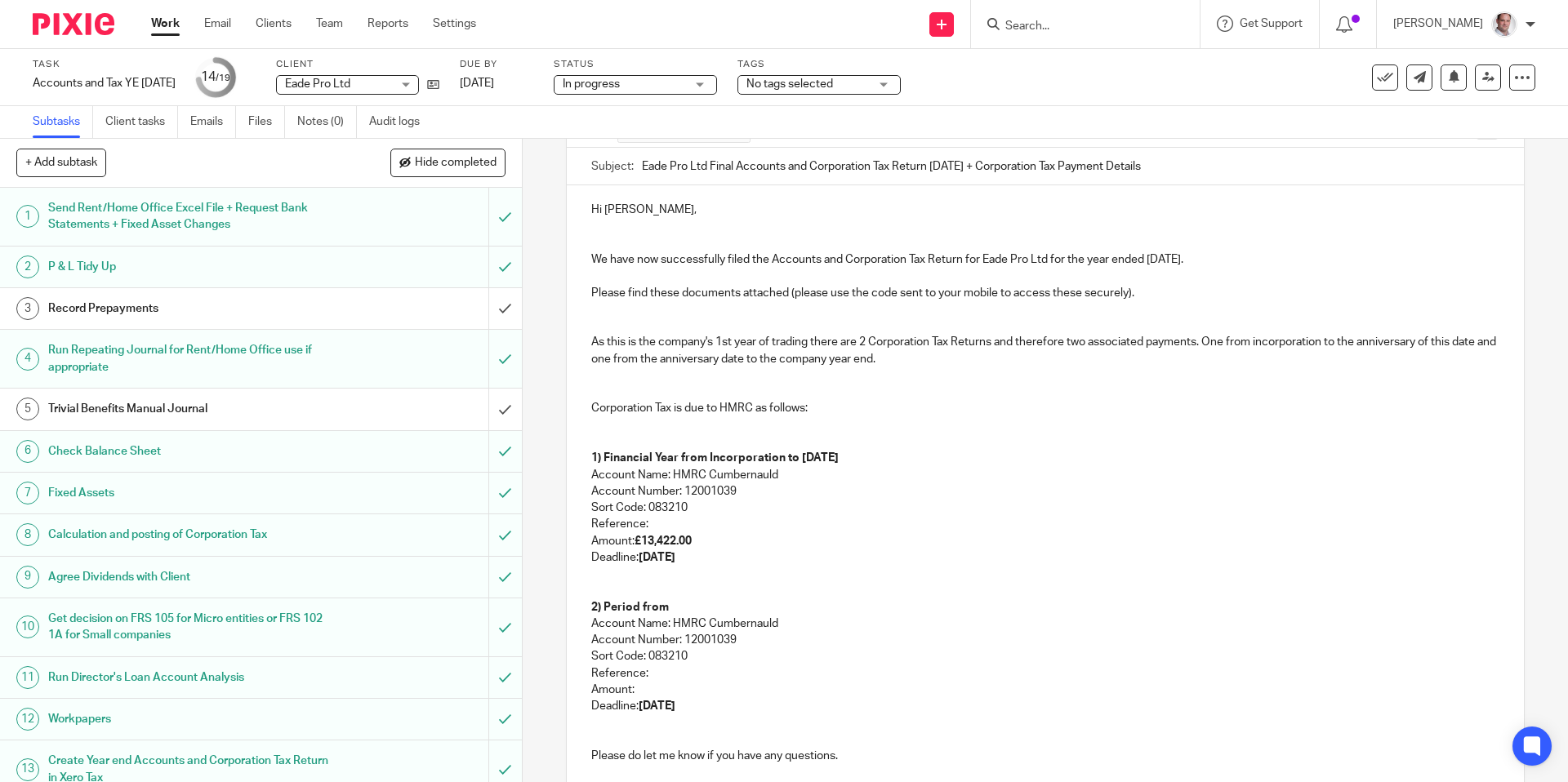
scroll to position [190, 0]
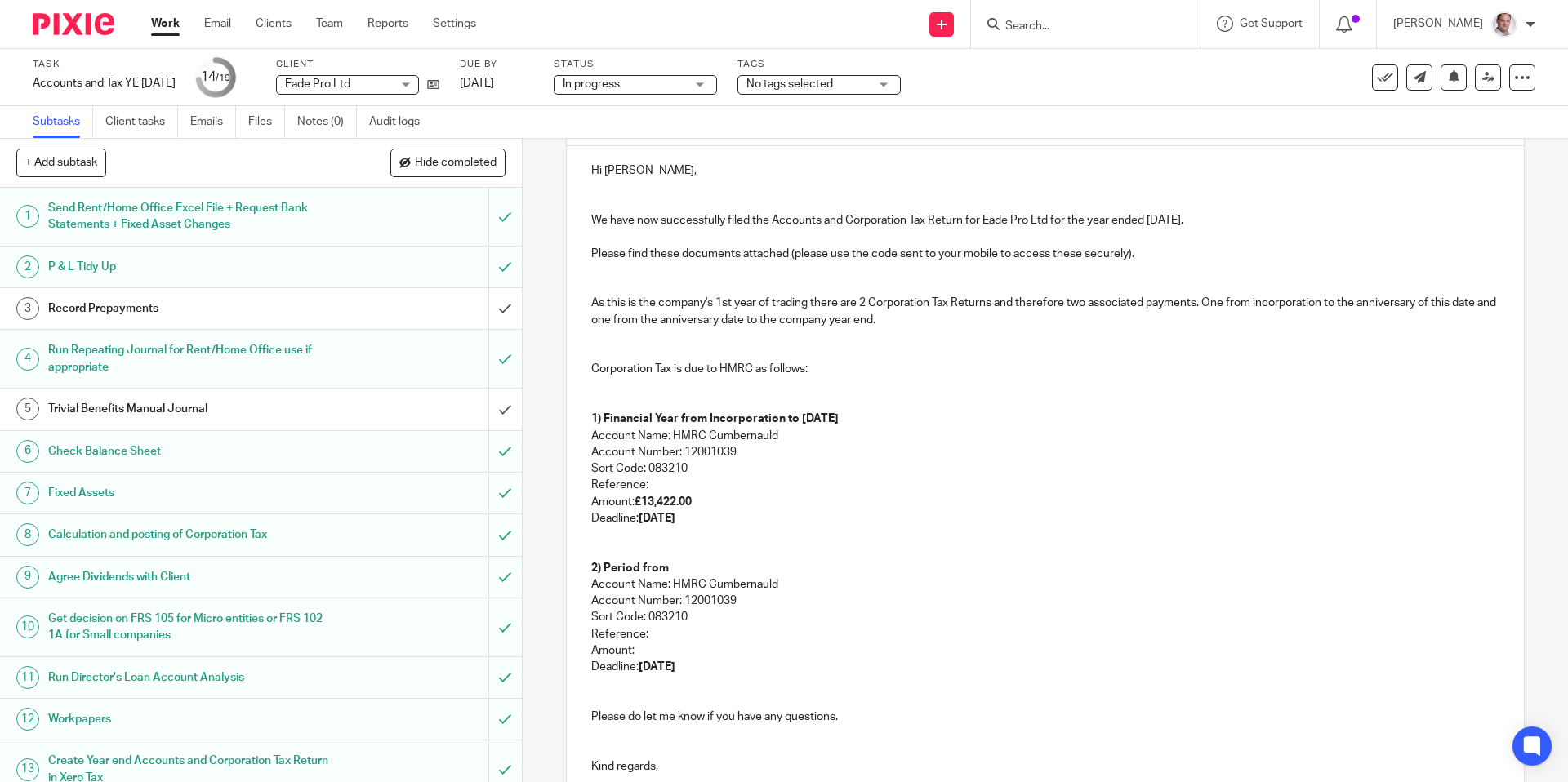
click at [687, 566] on p "2) Period from" at bounding box center [1044, 568] width 907 height 16
click at [806, 418] on strong "1) Financial Year from Incorporation to 8th Jul 2025" at bounding box center [714, 418] width 247 height 11
click at [683, 565] on p "2) Period from" at bounding box center [1044, 568] width 907 height 16
click at [660, 633] on p "Reference:" at bounding box center [1044, 634] width 907 height 16
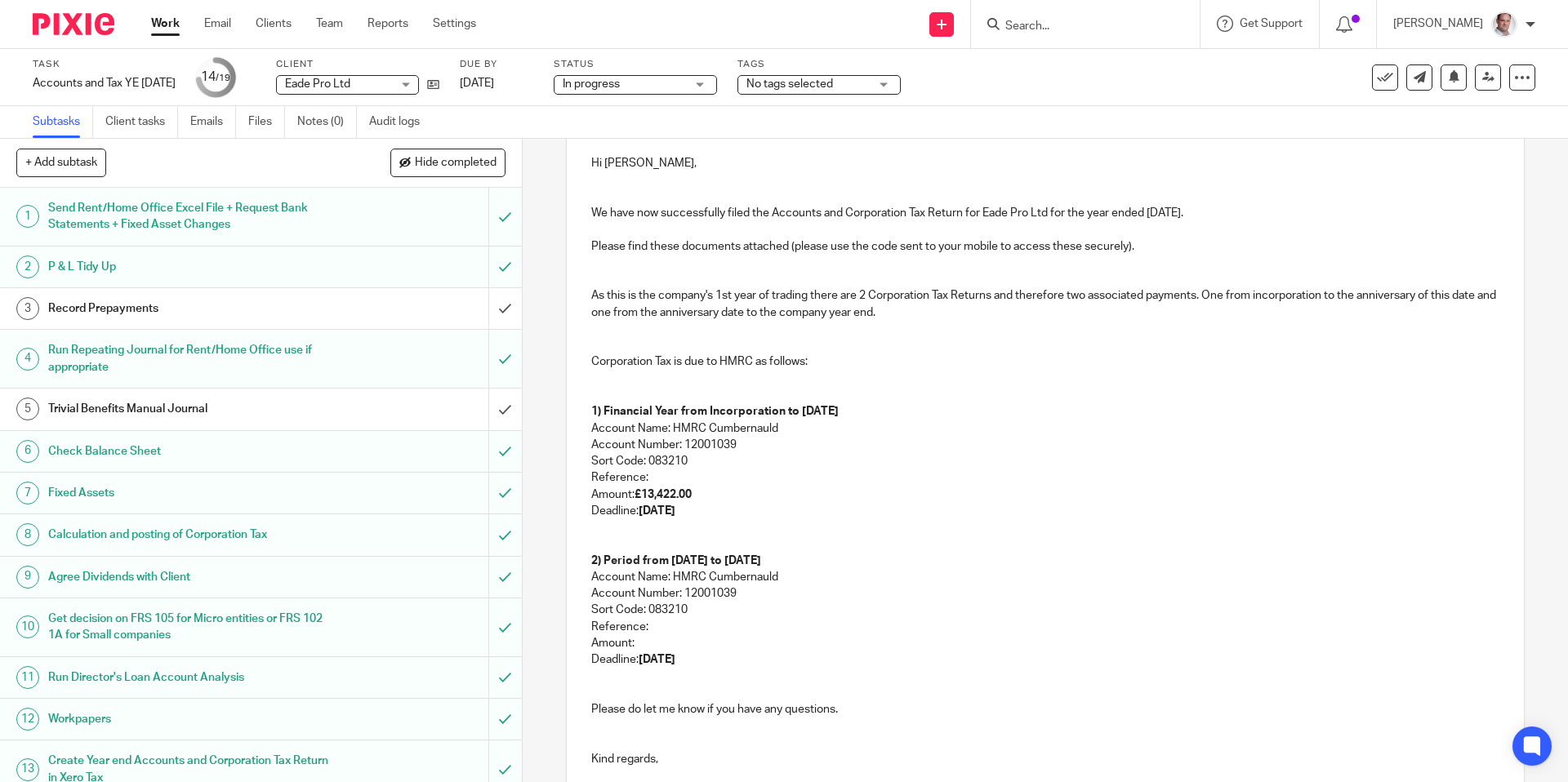
click at [652, 643] on p "Amount:" at bounding box center [1044, 643] width 907 height 16
click at [637, 645] on p "Amount: £816.22" at bounding box center [1044, 643] width 907 height 16
click at [672, 622] on p "Reference:" at bounding box center [1044, 627] width 907 height 16
click at [668, 625] on p "Reference:" at bounding box center [1044, 627] width 907 height 16
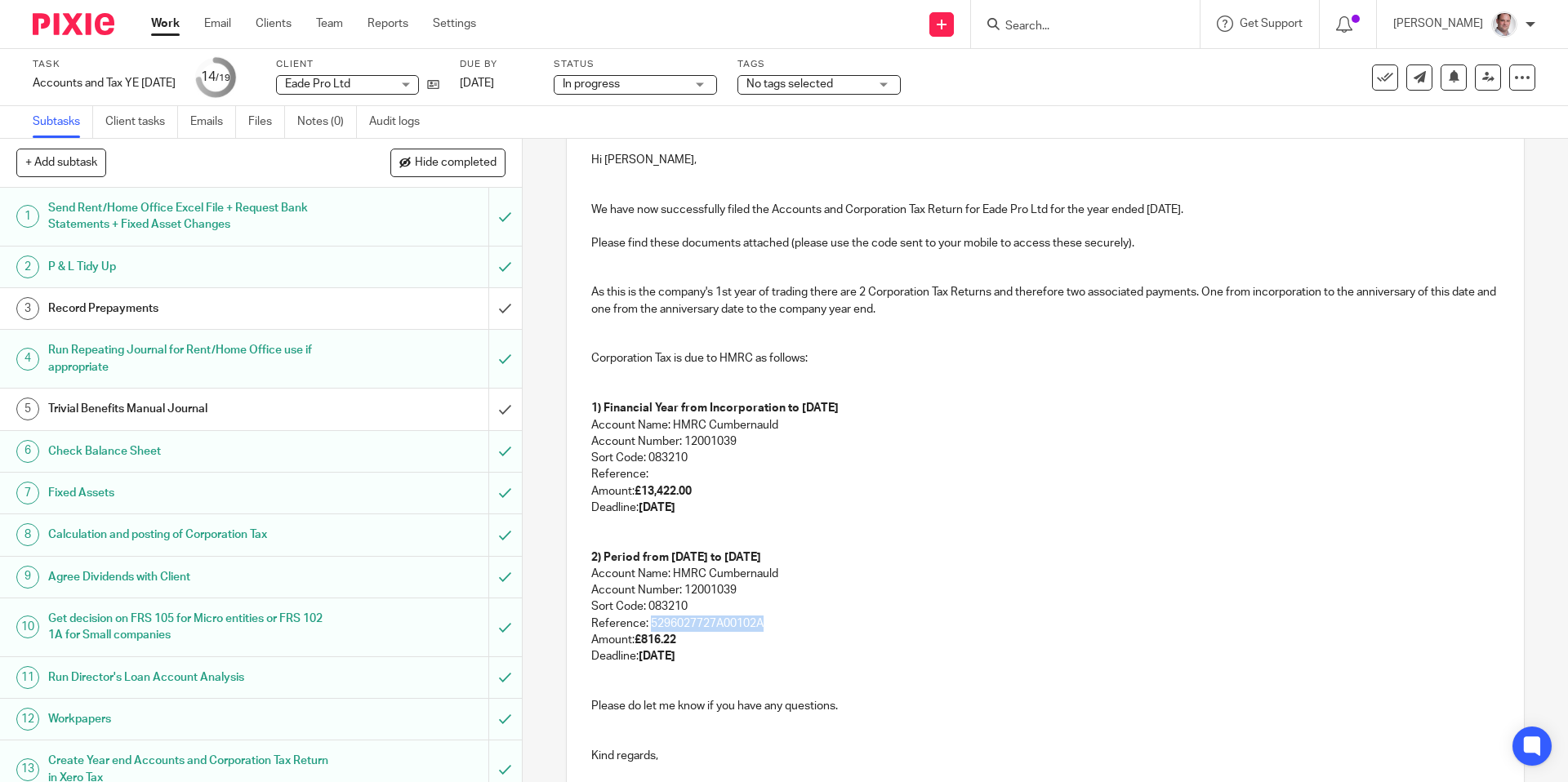
drag, startPoint x: 763, startPoint y: 621, endPoint x: 648, endPoint y: 625, distance: 115.1
click at [648, 625] on p "Reference: 5296027727A00102A" at bounding box center [1044, 624] width 907 height 16
copy p "5296027727A00102A"
click at [693, 470] on p "Reference:" at bounding box center [1044, 474] width 907 height 16
click at [652, 471] on p "Reference: 5296027727A00102A" at bounding box center [1044, 474] width 907 height 16
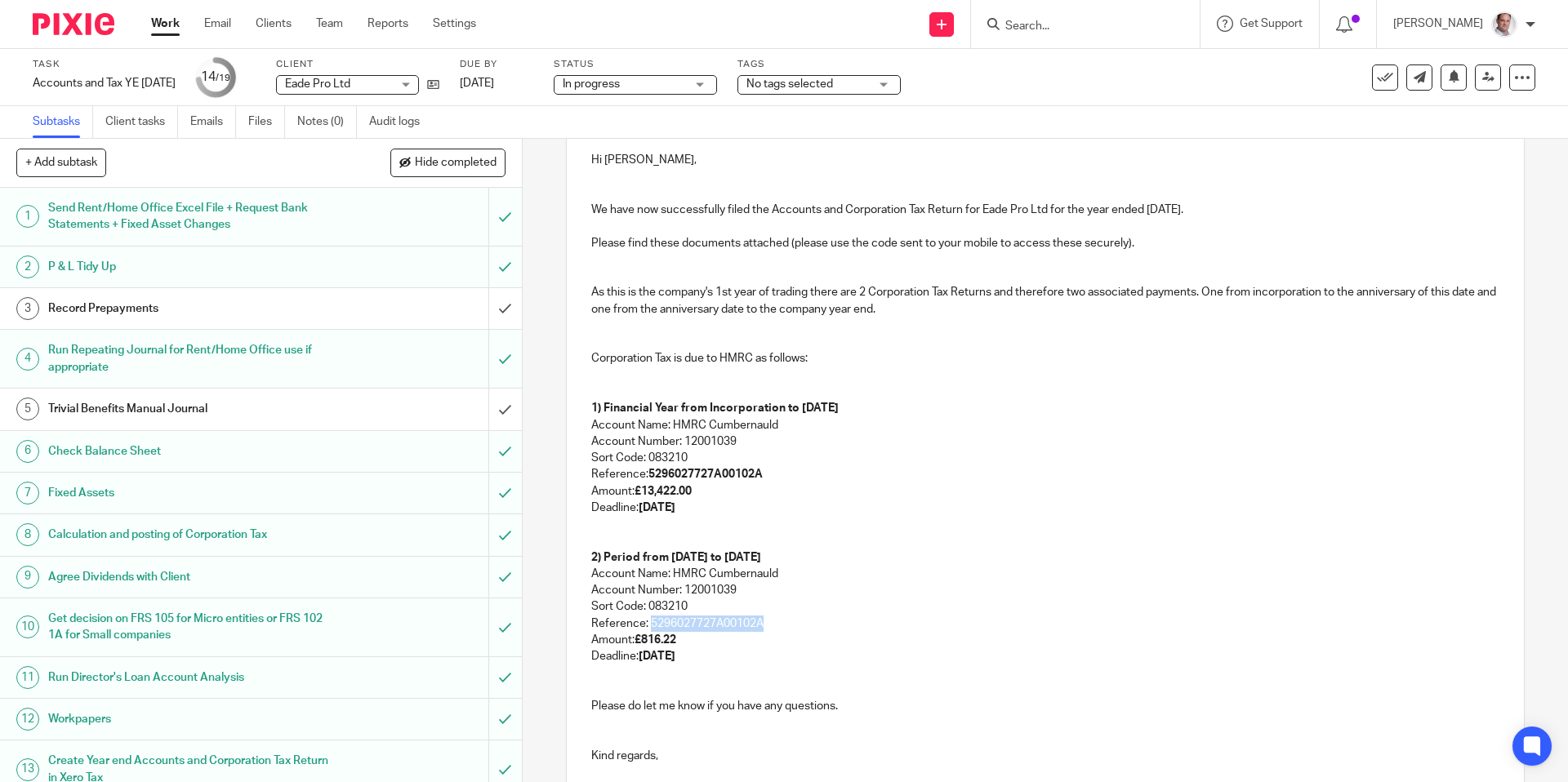
drag, startPoint x: 768, startPoint y: 621, endPoint x: 650, endPoint y: 622, distance: 118.0
click at [650, 622] on p "Reference: 5296027727A00102A" at bounding box center [1044, 624] width 907 height 16
click at [855, 571] on p "Account Name: HMRC Cumbernauld" at bounding box center [1044, 573] width 907 height 16
click at [754, 472] on strong "5296027727A00102A" at bounding box center [706, 474] width 115 height 11
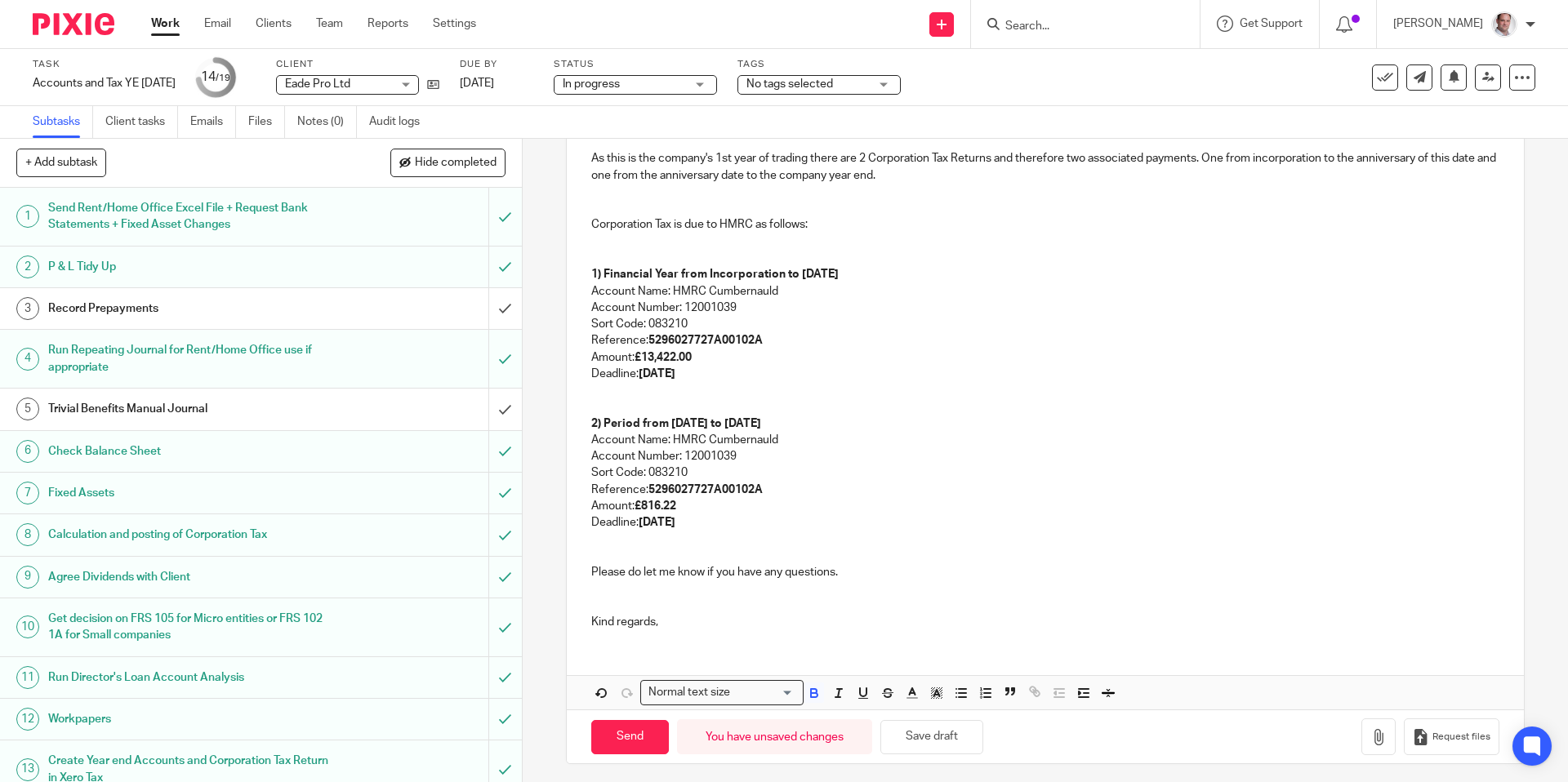
scroll to position [336, 0]
click at [720, 629] on div "Hi Winston, We have now successfully filed the Accounts and Corporation Tax Ret…" at bounding box center [1044, 320] width 956 height 641
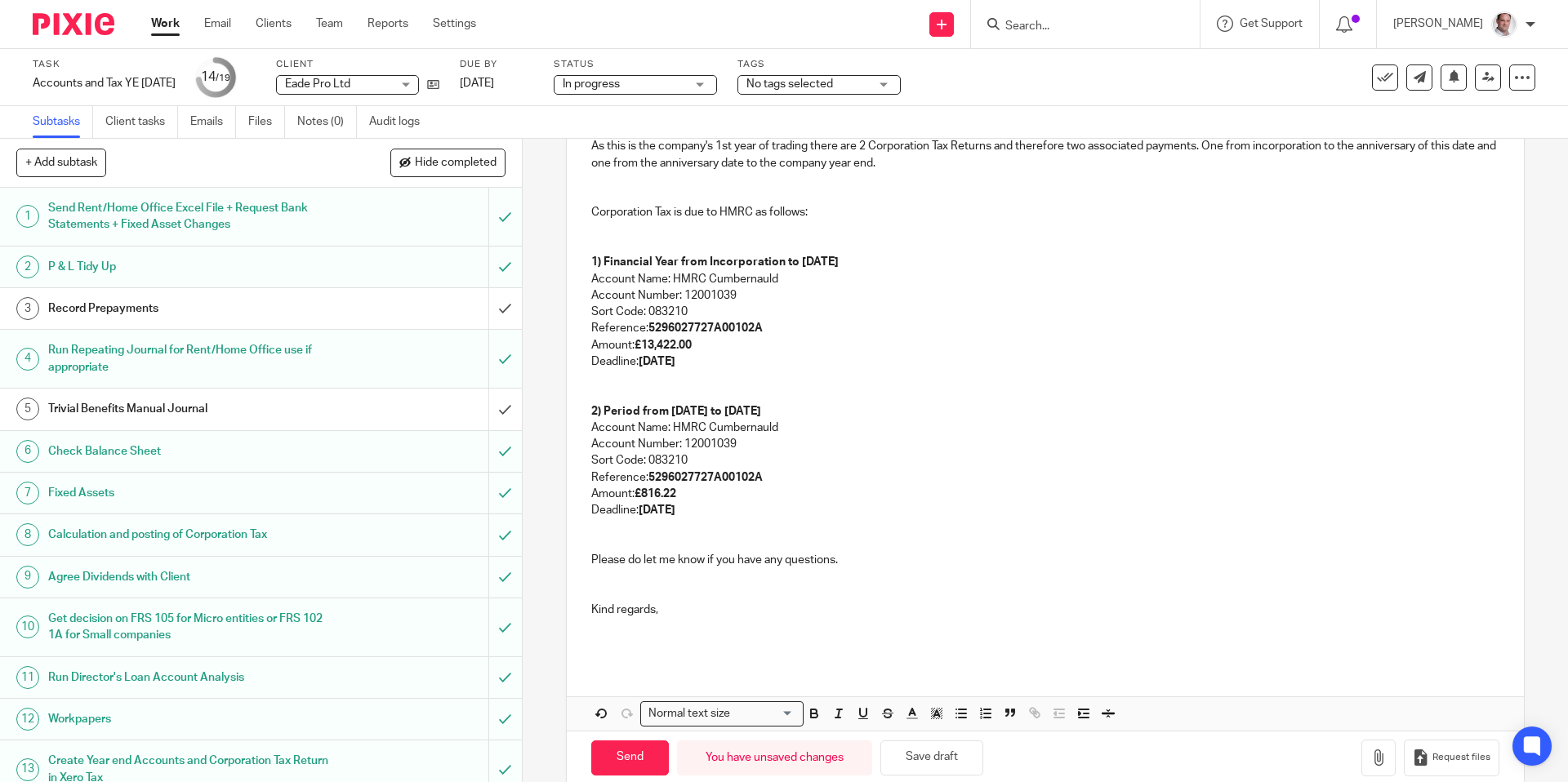
scroll to position [349, 0]
click at [630, 234] on p at bounding box center [1044, 236] width 907 height 33
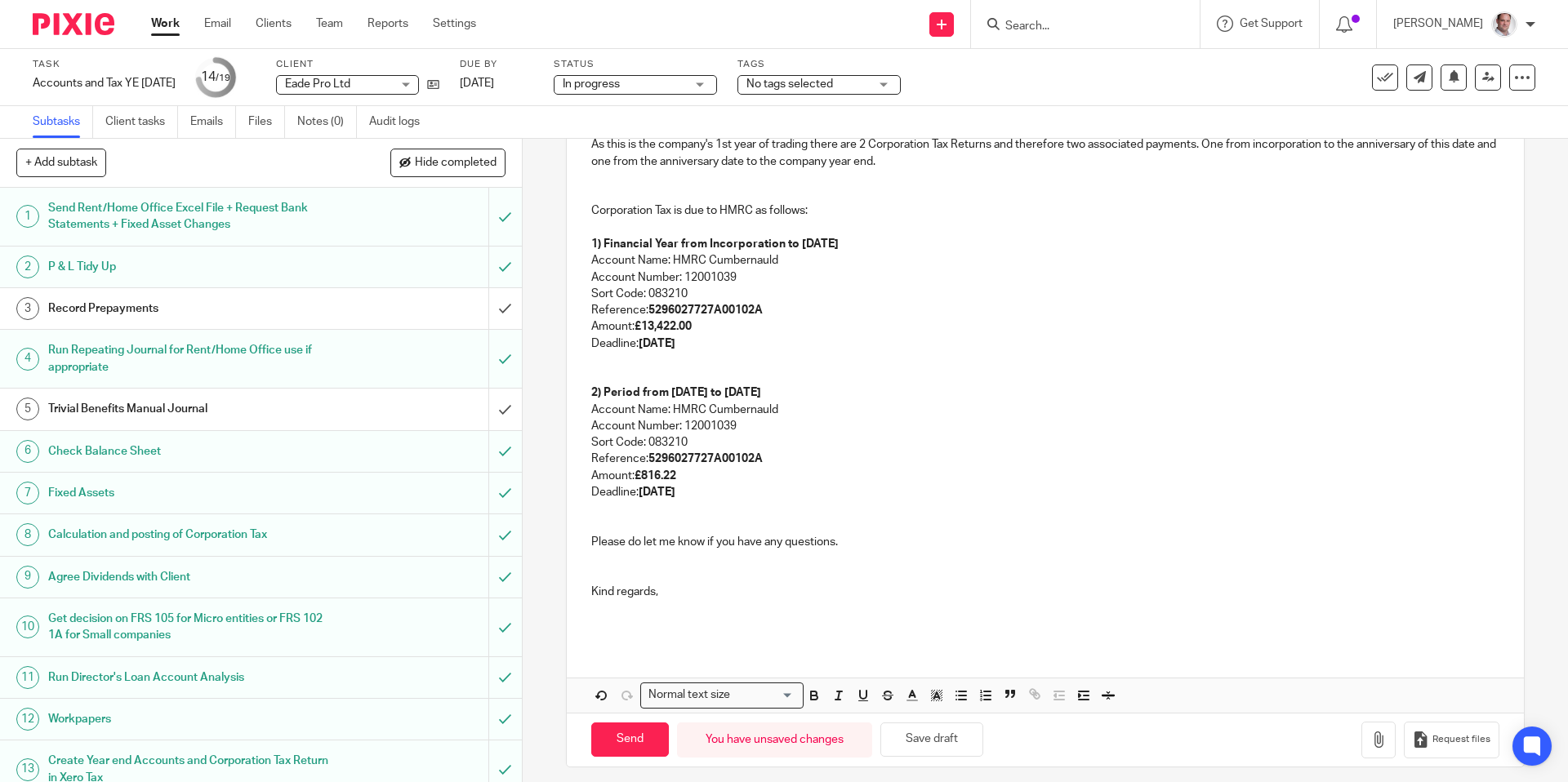
click at [645, 363] on p at bounding box center [1044, 368] width 907 height 33
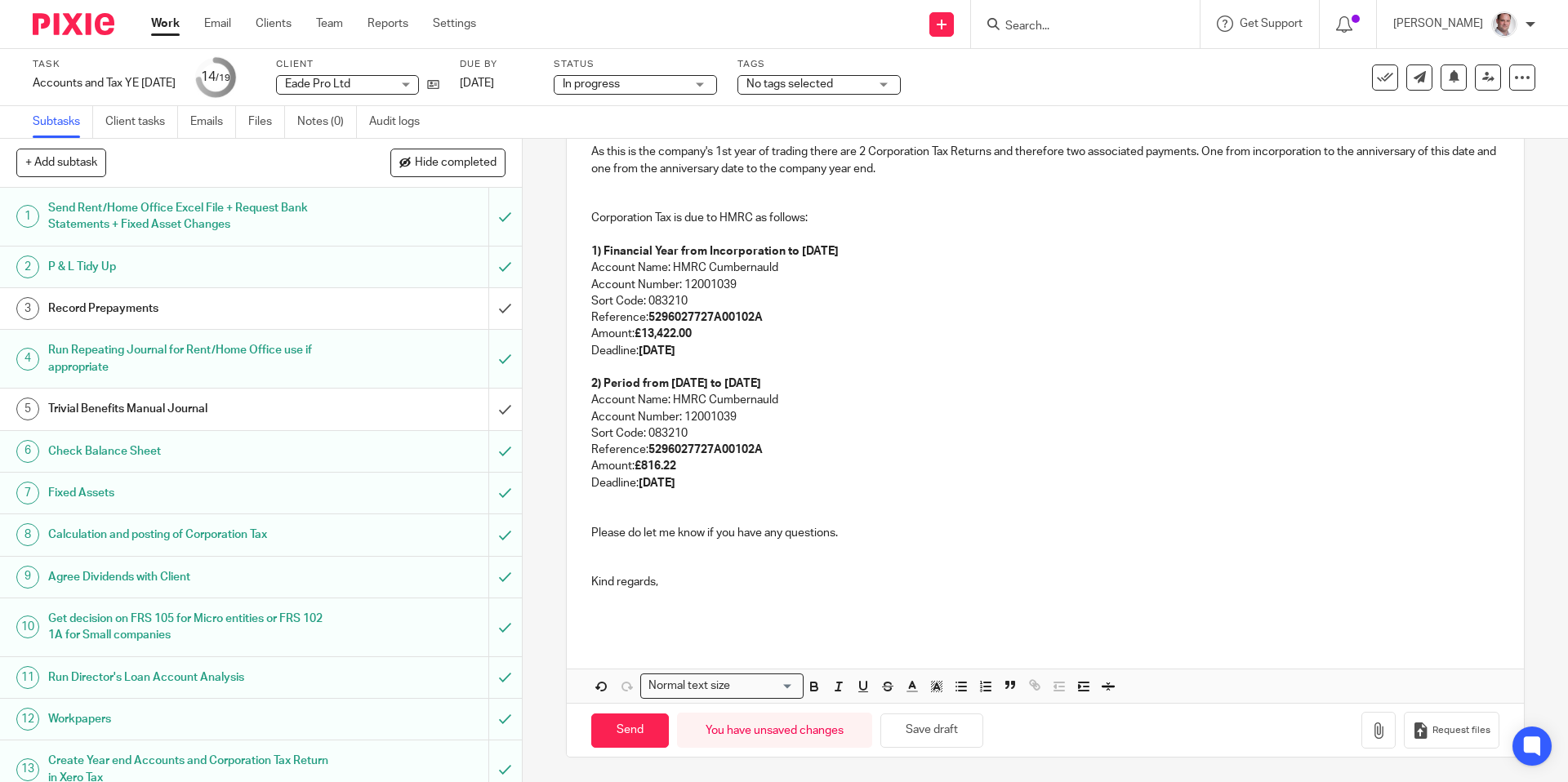
scroll to position [341, 0]
click at [680, 556] on p at bounding box center [1044, 550] width 907 height 16
click at [680, 579] on p "Kind regards," at bounding box center [1044, 583] width 907 height 16
click at [1382, 738] on button "button" at bounding box center [1378, 731] width 34 height 37
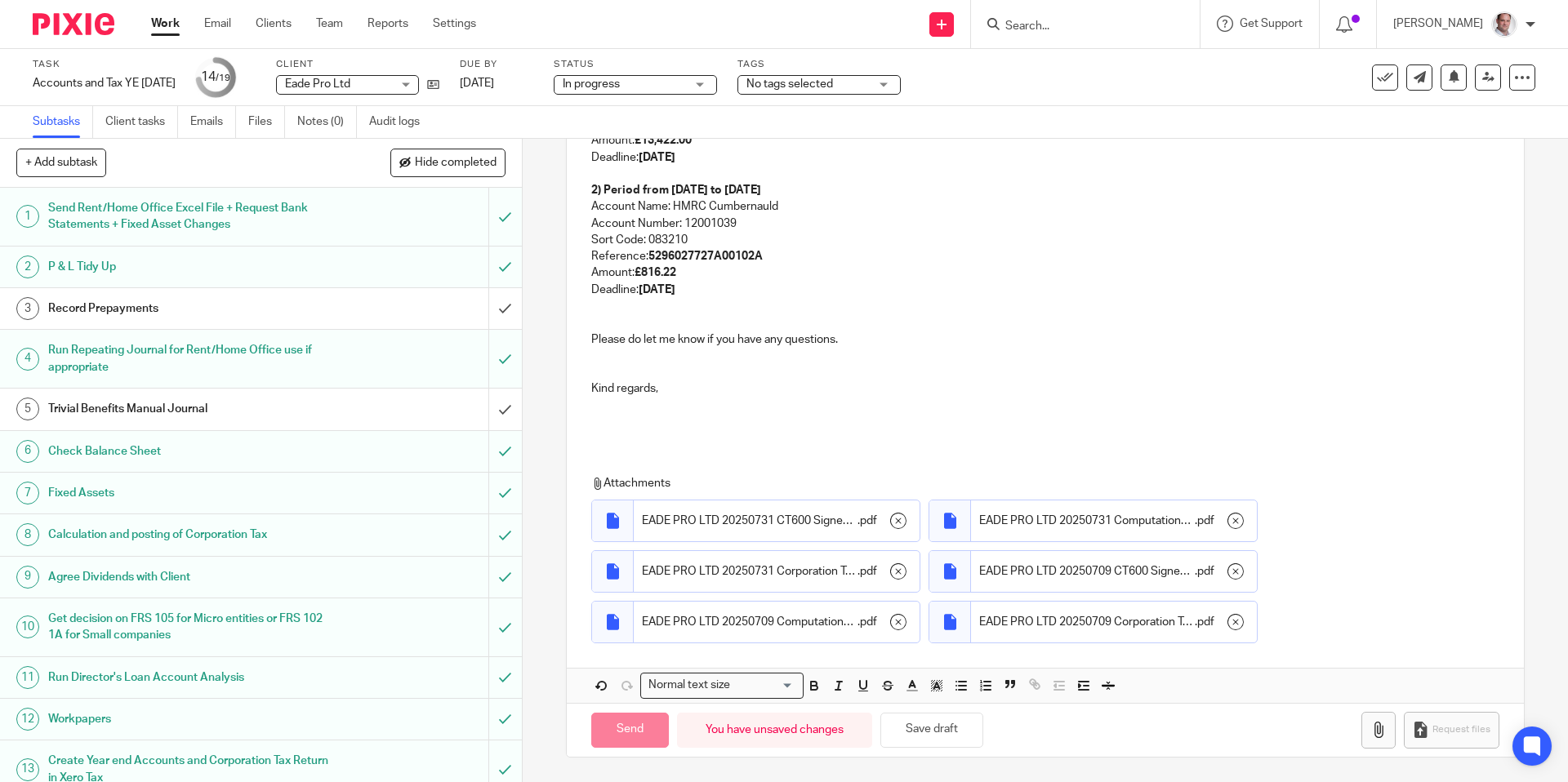
scroll to position [536, 0]
click at [1377, 730] on icon "button" at bounding box center [1378, 730] width 16 height 16
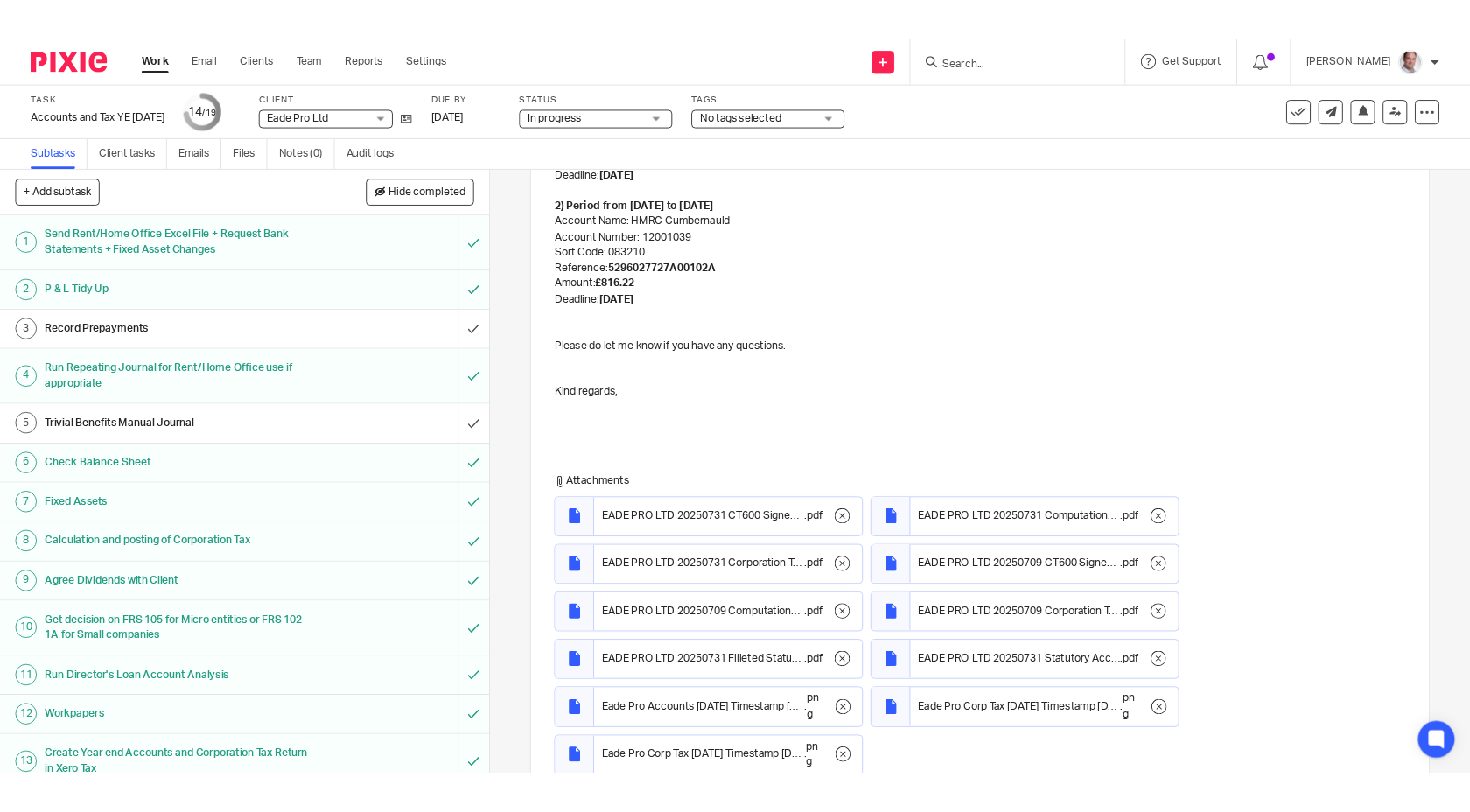
scroll to position [738, 0]
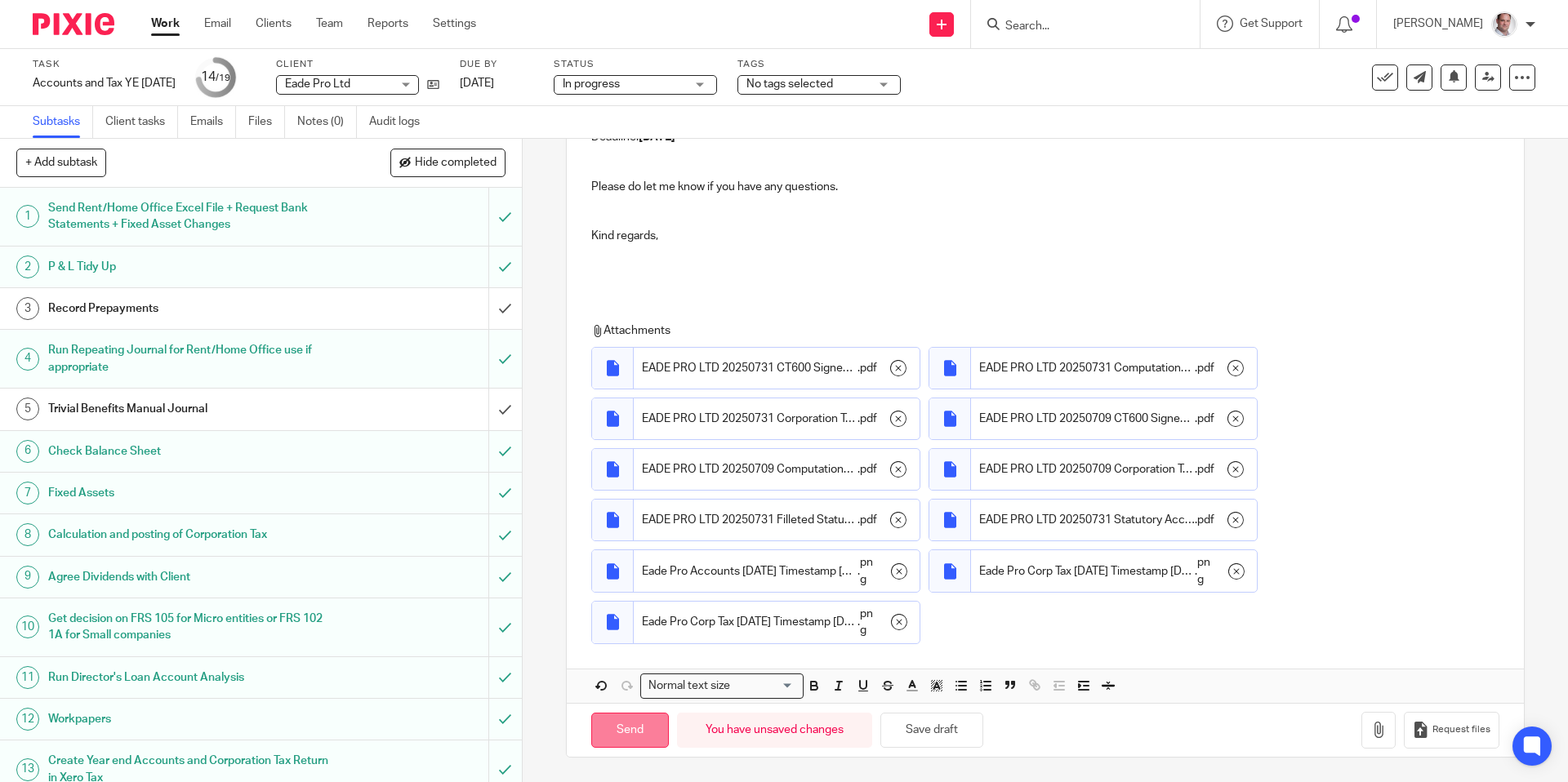
click at [608, 734] on input "Send" at bounding box center [630, 730] width 78 height 35
checkbox input "false"
type input "Sent"
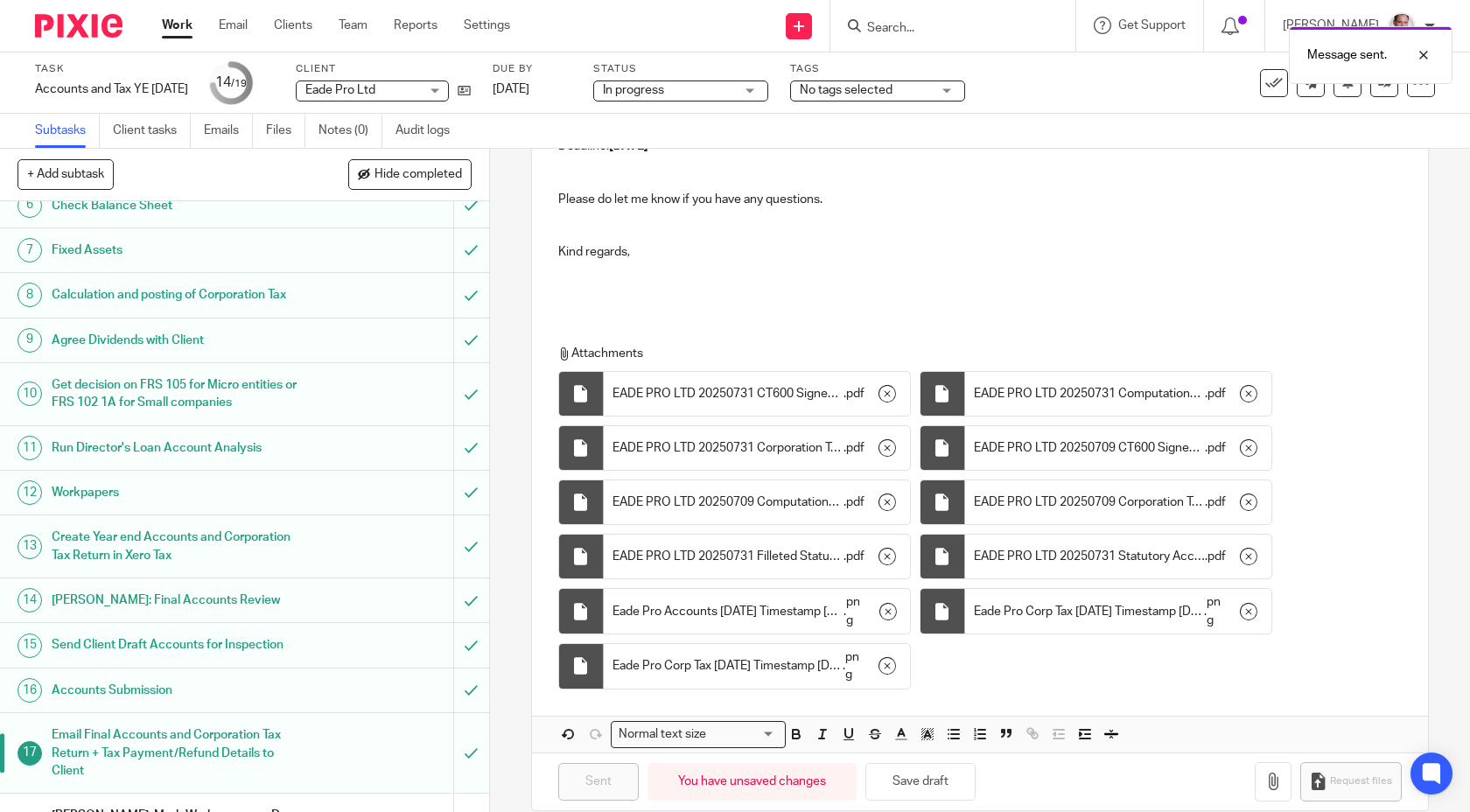
scroll to position [368, 0]
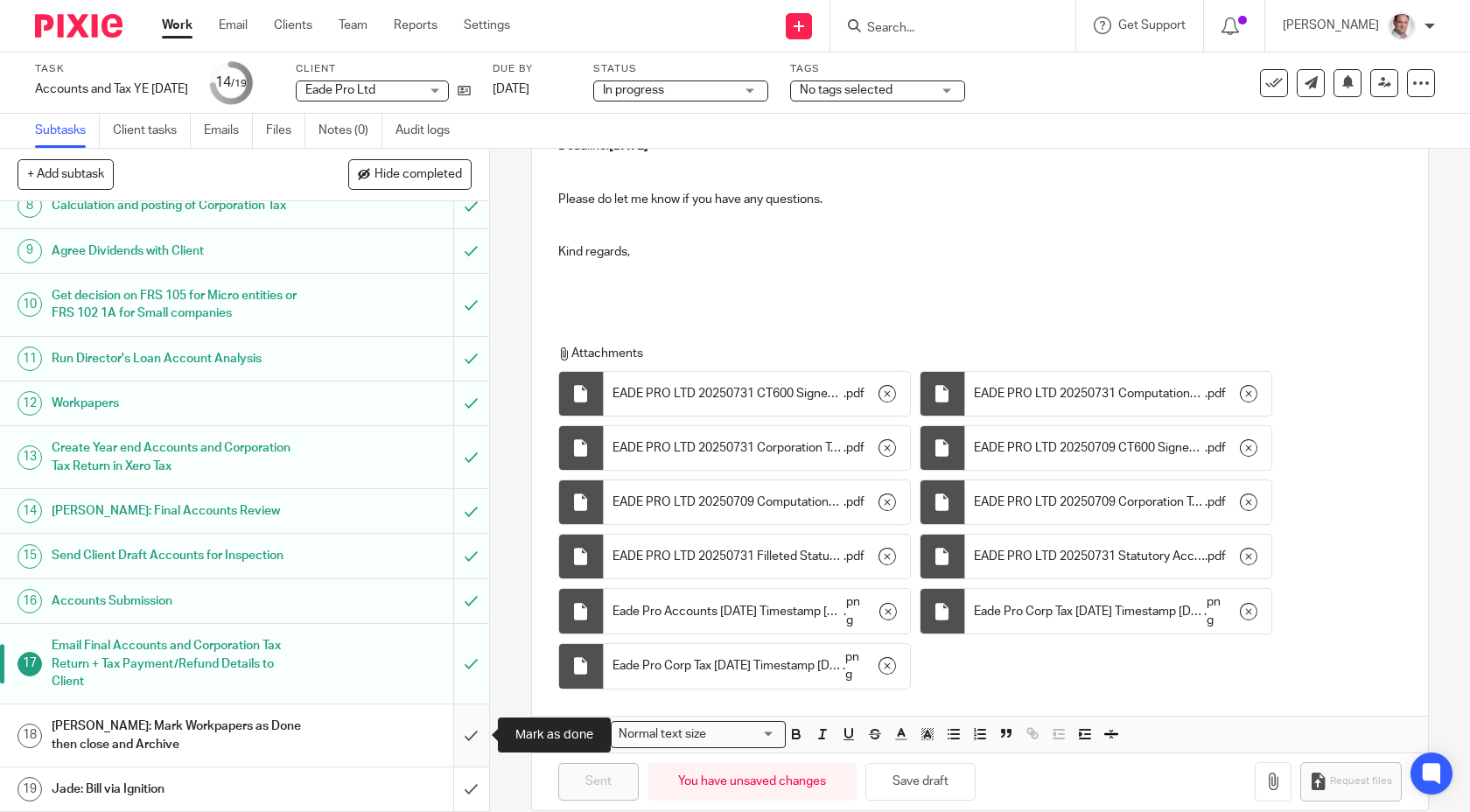
click at [473, 735] on input "submit" at bounding box center [245, 735] width 489 height 62
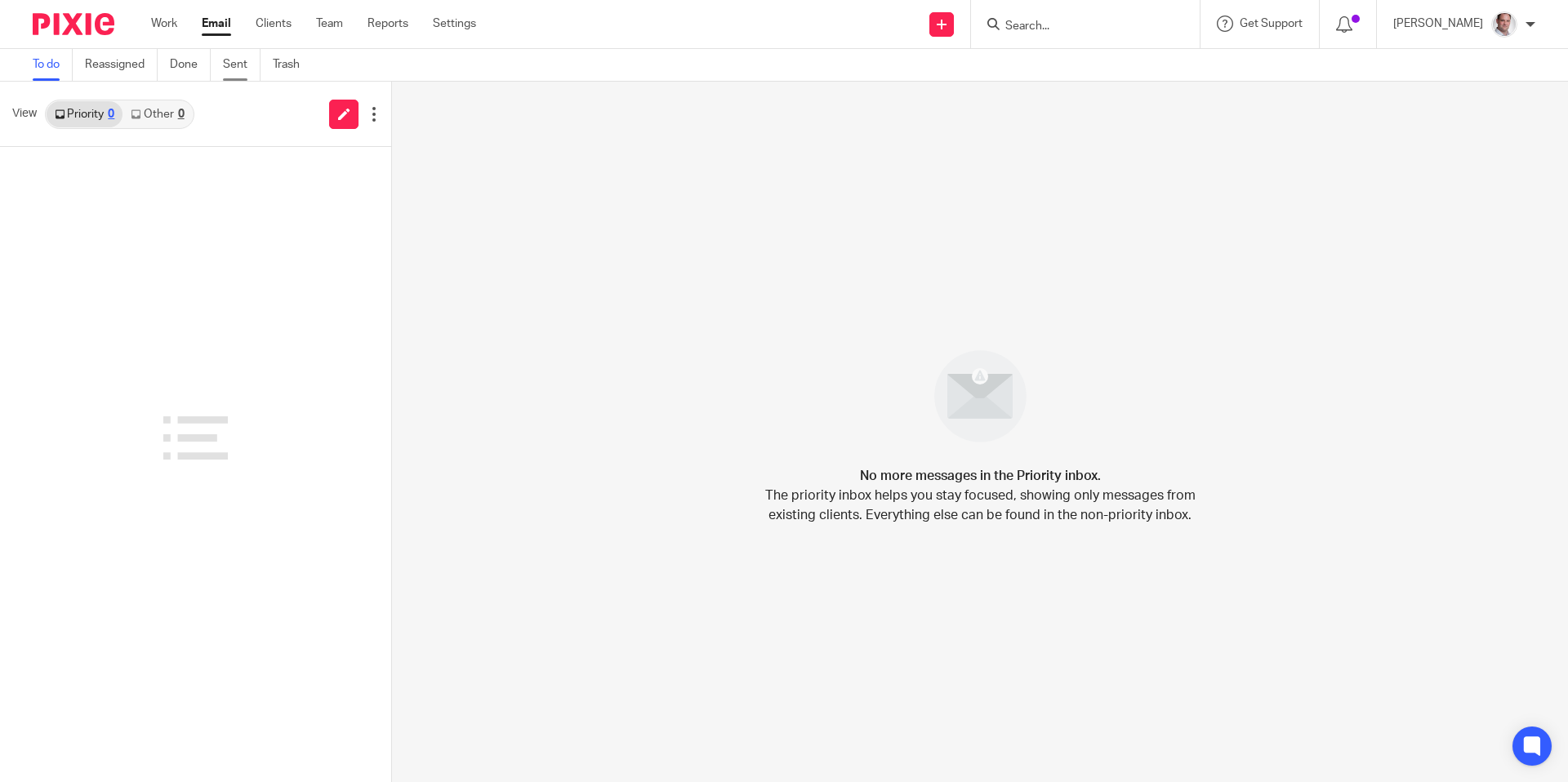
click at [224, 70] on link "Sent" at bounding box center [242, 64] width 38 height 32
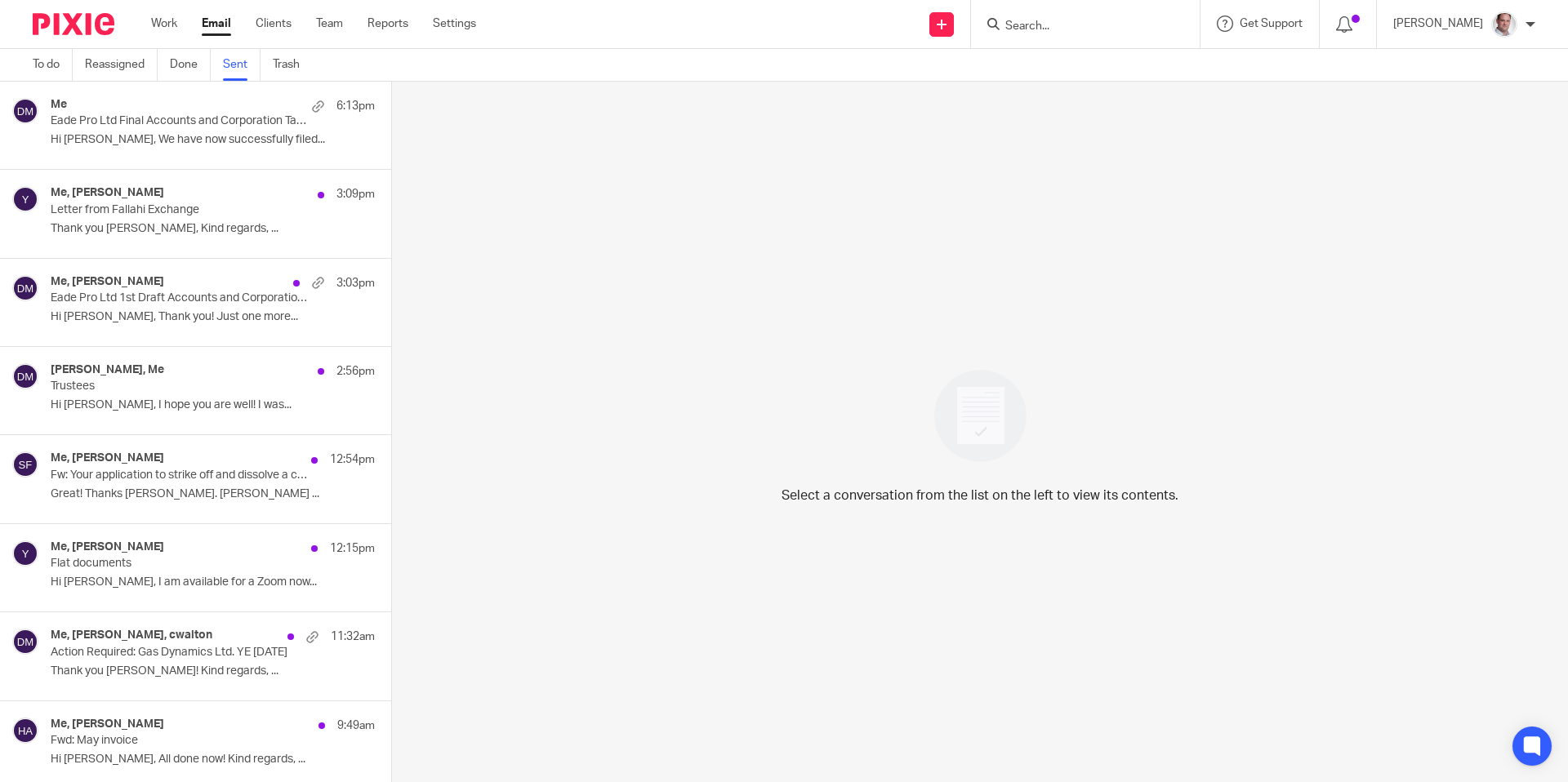
click at [183, 125] on p "Eade Pro Ltd Final Accounts and Corporation Tax Return [DATE] + Corporation Tax…" at bounding box center [180, 121] width 260 height 14
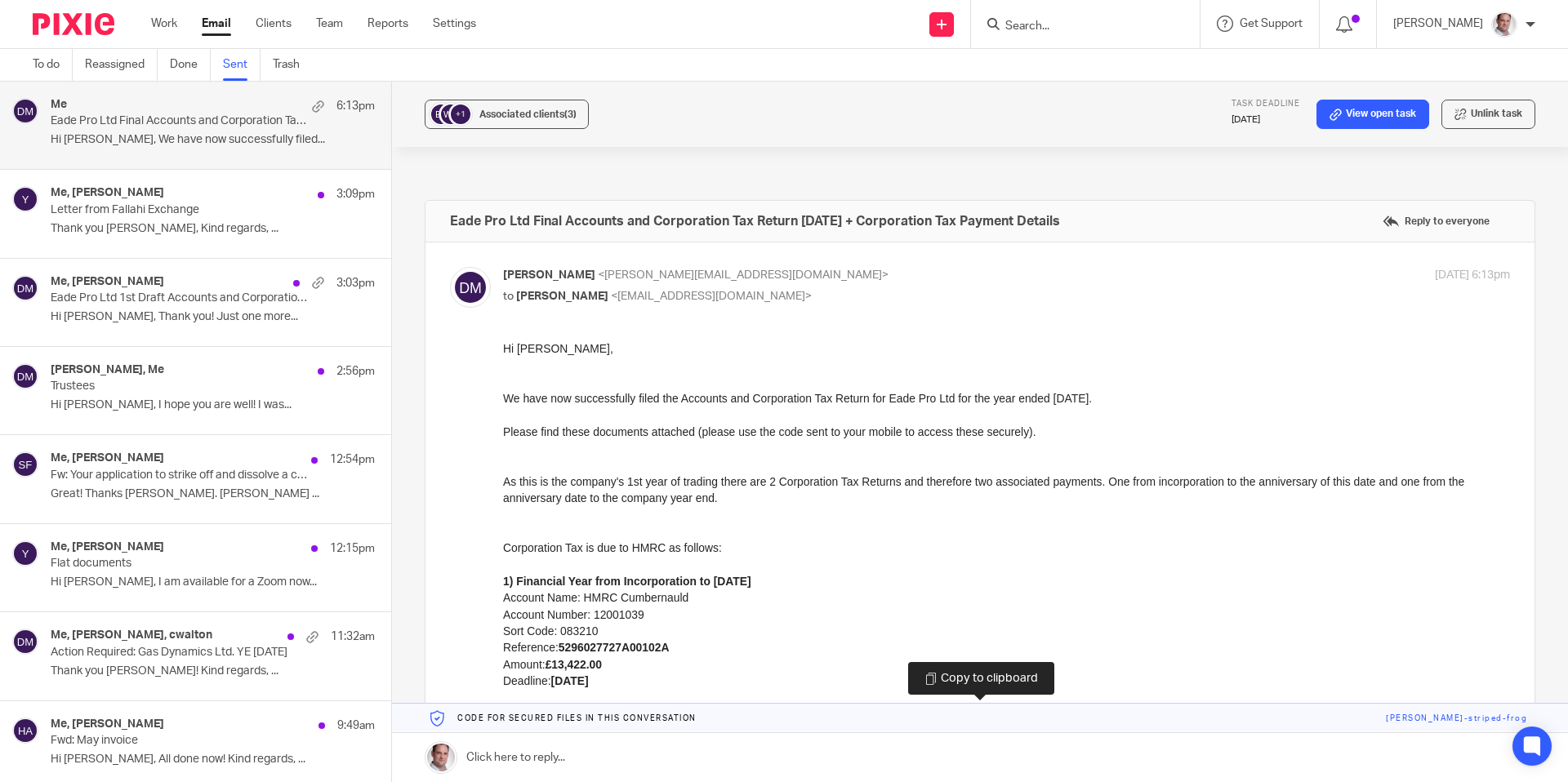
click at [1424, 717] on link at bounding box center [979, 719] width 1176 height 29
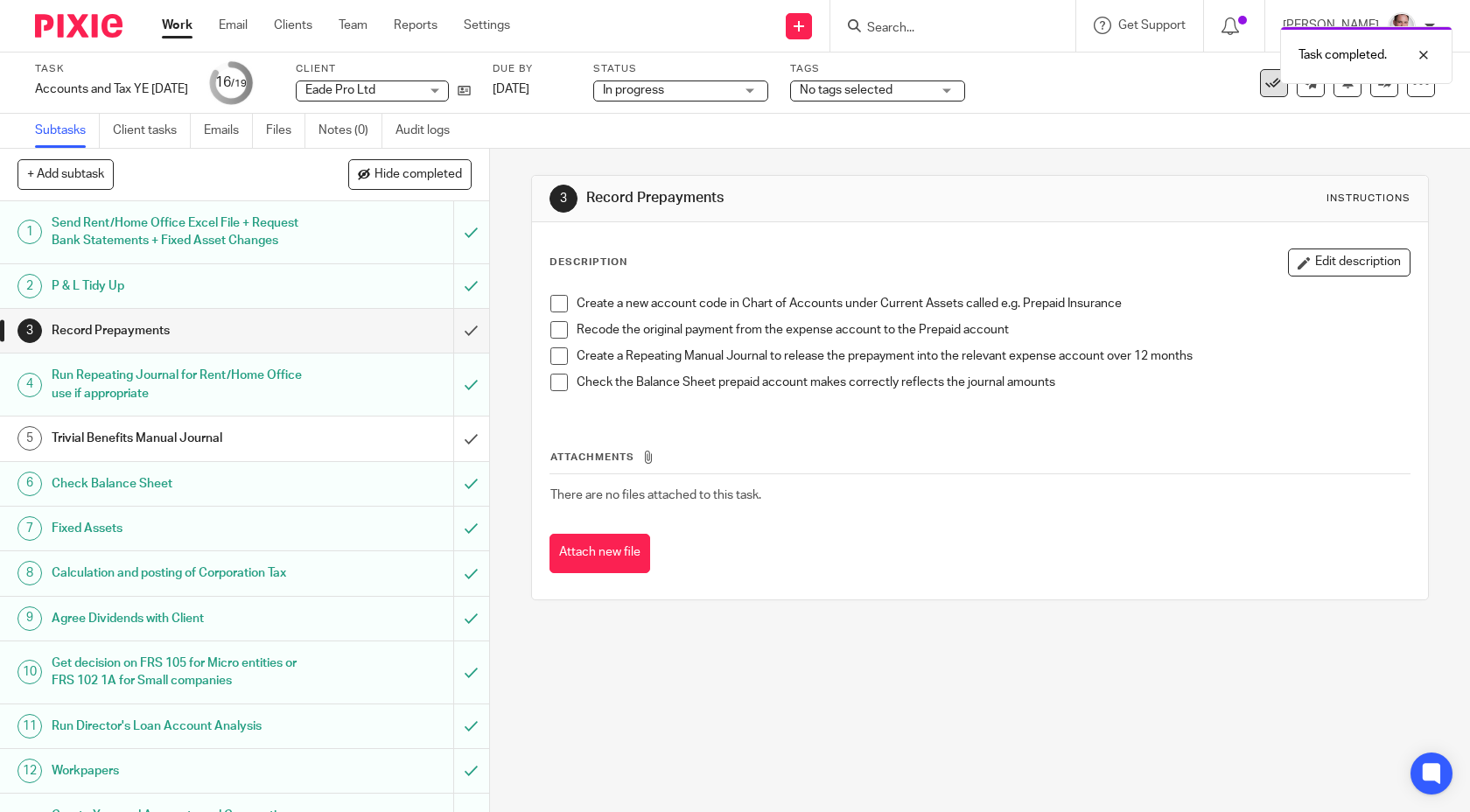
click at [1276, 89] on icon at bounding box center [1273, 82] width 17 height 17
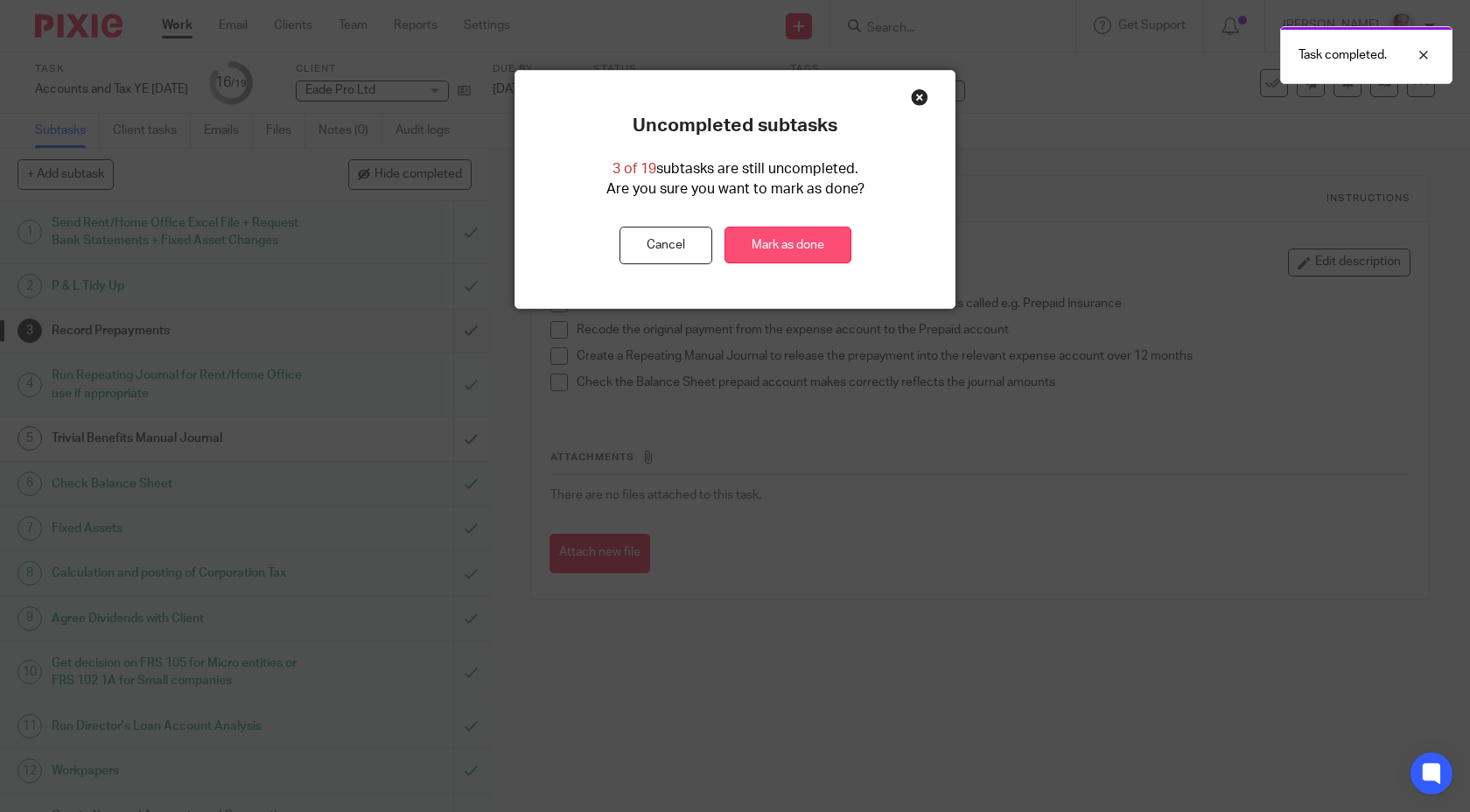
click at [815, 248] on link "Mark as done" at bounding box center [787, 245] width 126 height 38
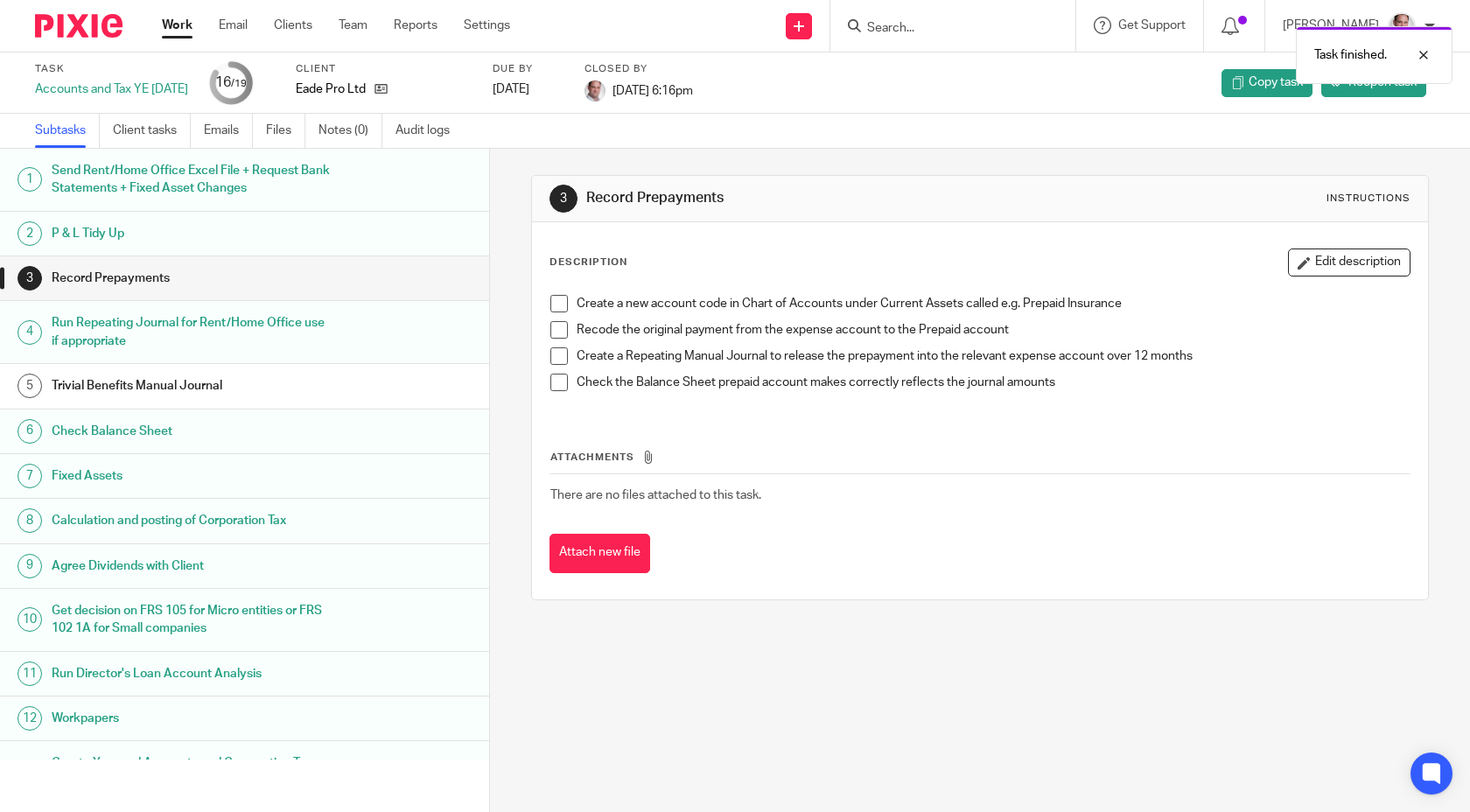
click at [926, 30] on div "Task finished." at bounding box center [1093, 50] width 718 height 67
click at [933, 27] on div "Task finished." at bounding box center [1093, 50] width 718 height 67
click at [909, 28] on div "Task finished." at bounding box center [1093, 50] width 718 height 67
click at [914, 27] on input "Search" at bounding box center [944, 28] width 158 height 16
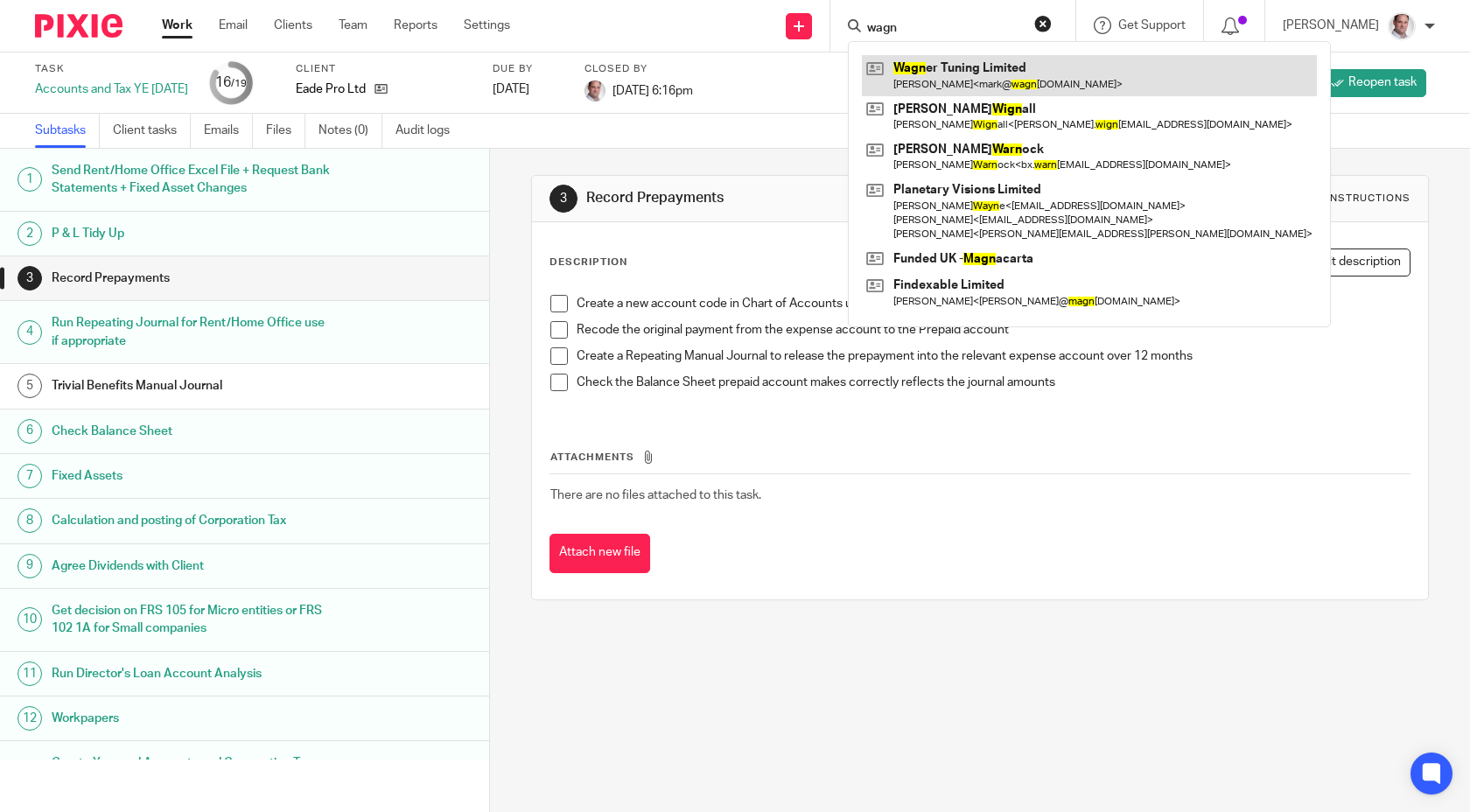
type input "wagn"
click at [960, 73] on link at bounding box center [1089, 75] width 455 height 40
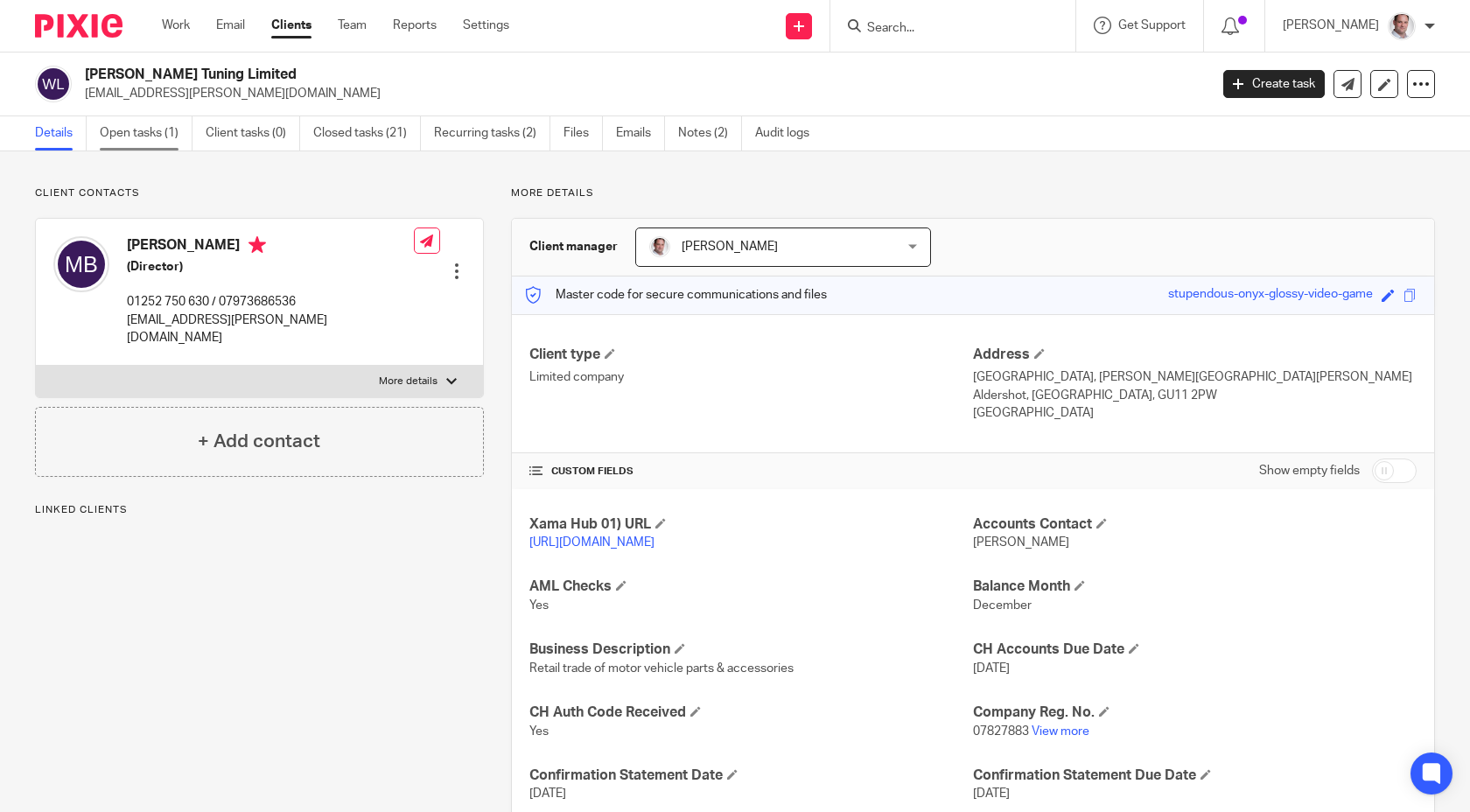
click at [153, 134] on link "Open tasks (1)" at bounding box center [146, 133] width 93 height 34
